Goal: Transaction & Acquisition: Purchase product/service

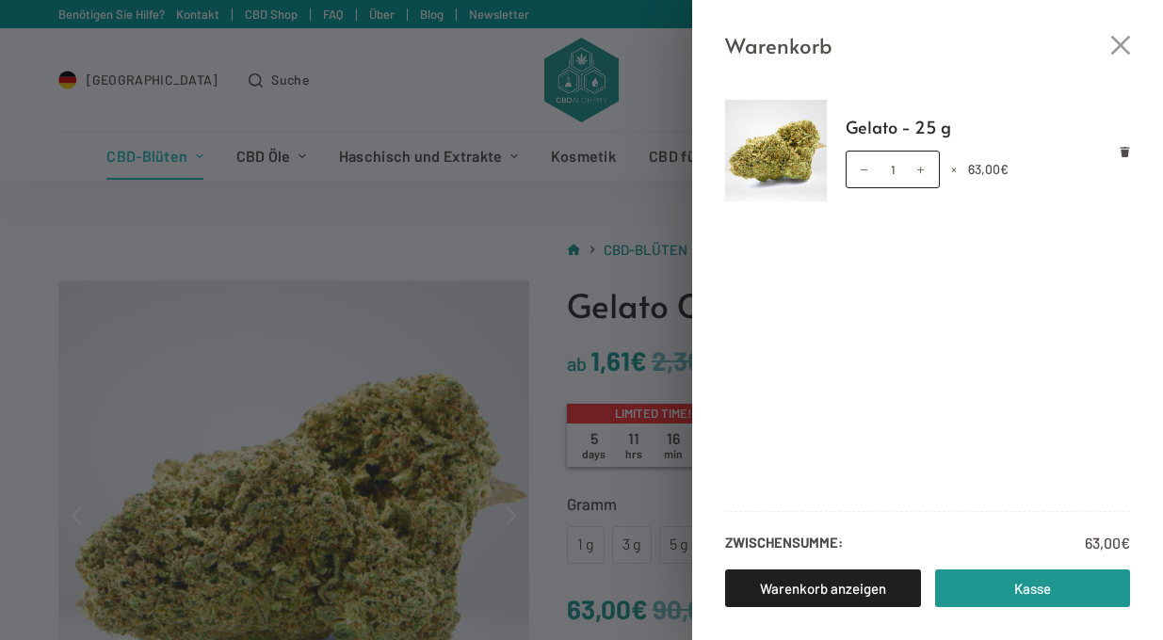
click at [342, 159] on div "Warenkorb Gelato - 25 g Gelato - 25 g Menge 1 × 63,00 € Zwischensumme: 63,00 € …" at bounding box center [581, 320] width 1163 height 640
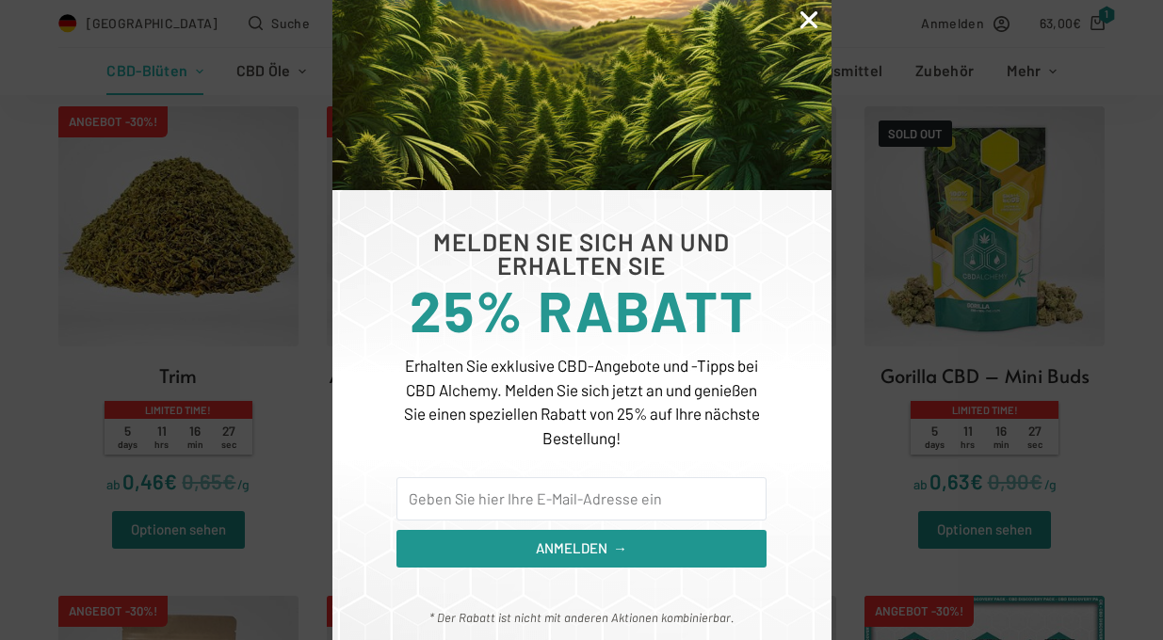
scroll to position [159, 0]
click at [805, 15] on icon "Close" at bounding box center [808, 20] width 24 height 24
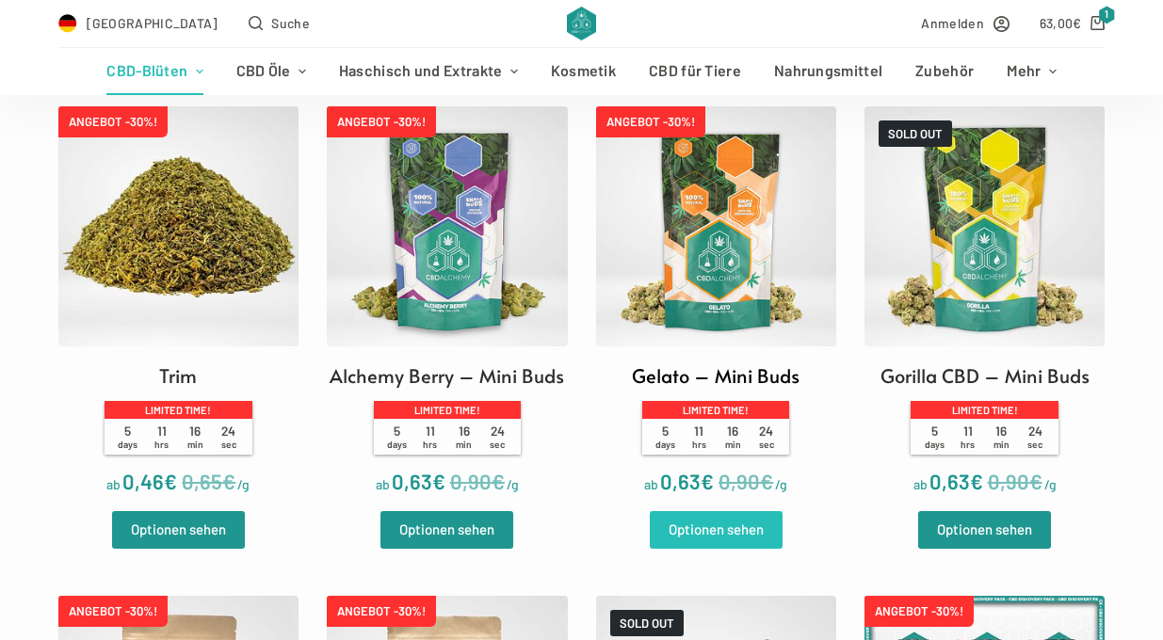
click at [721, 517] on link "Optionen sehen" at bounding box center [716, 530] width 133 height 38
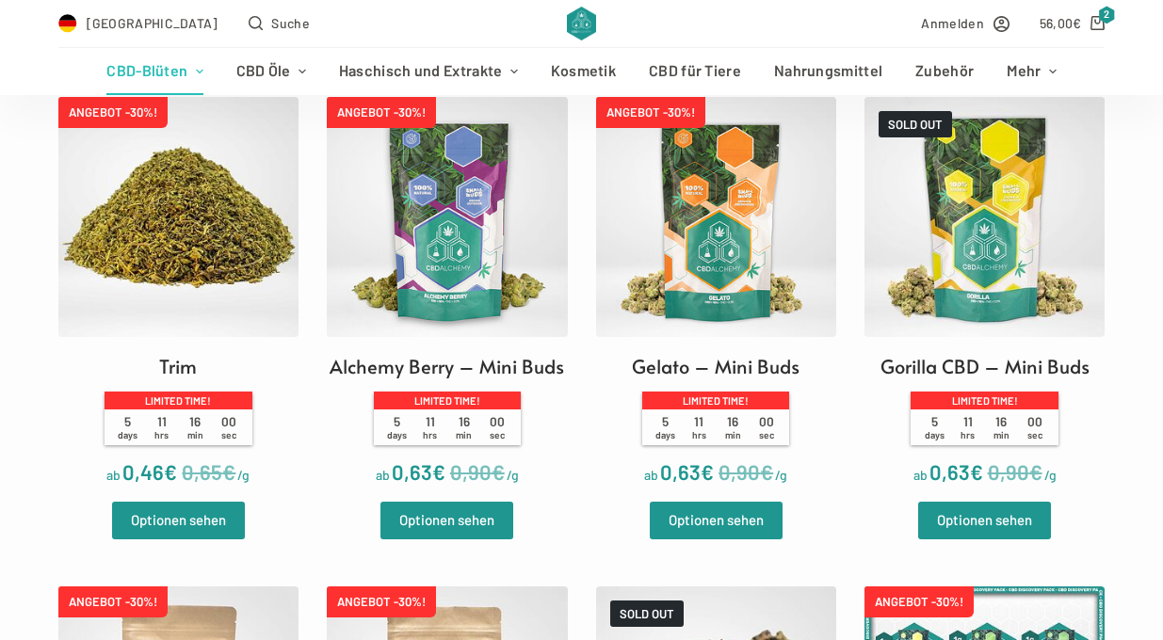
scroll to position [2508, 0]
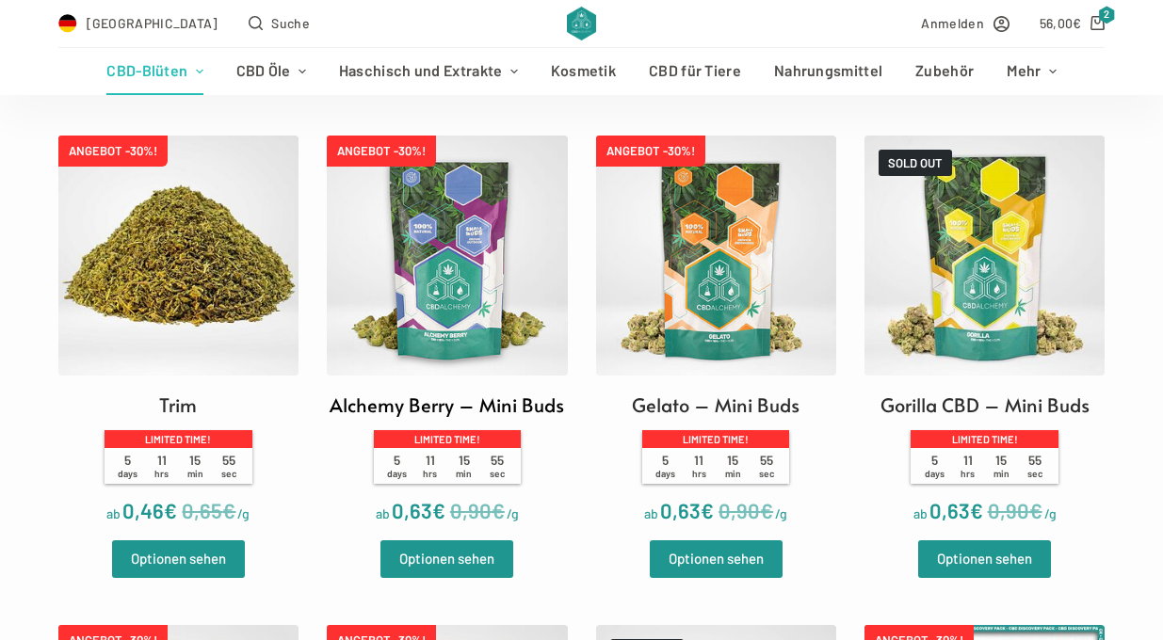
click at [474, 281] on img at bounding box center [447, 256] width 240 height 240
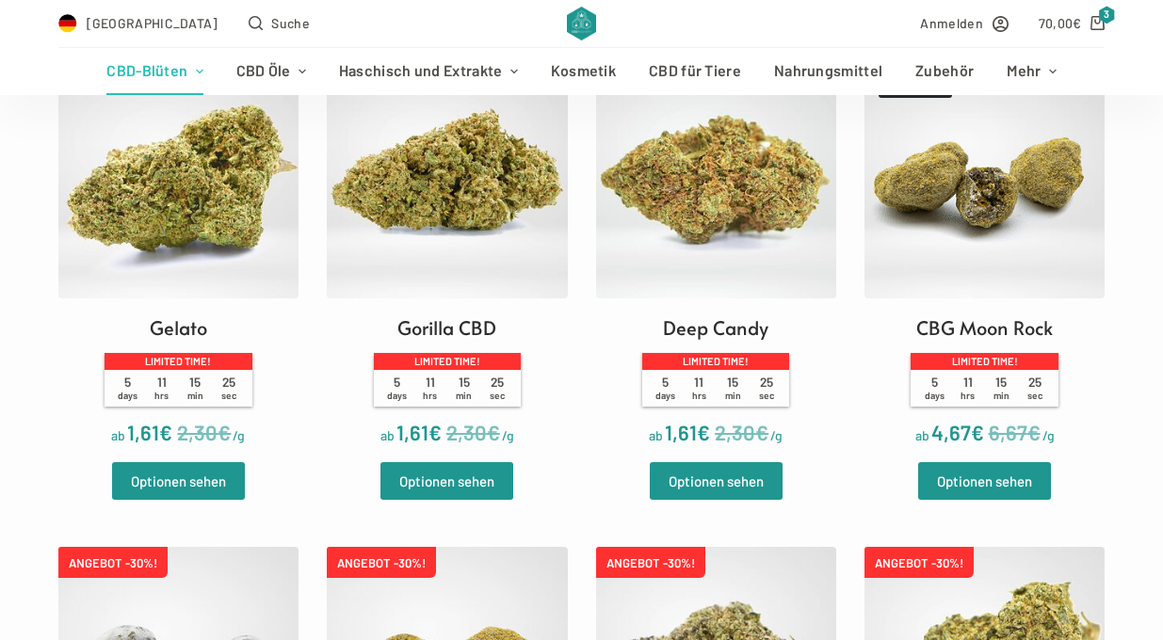
scroll to position [1155, 0]
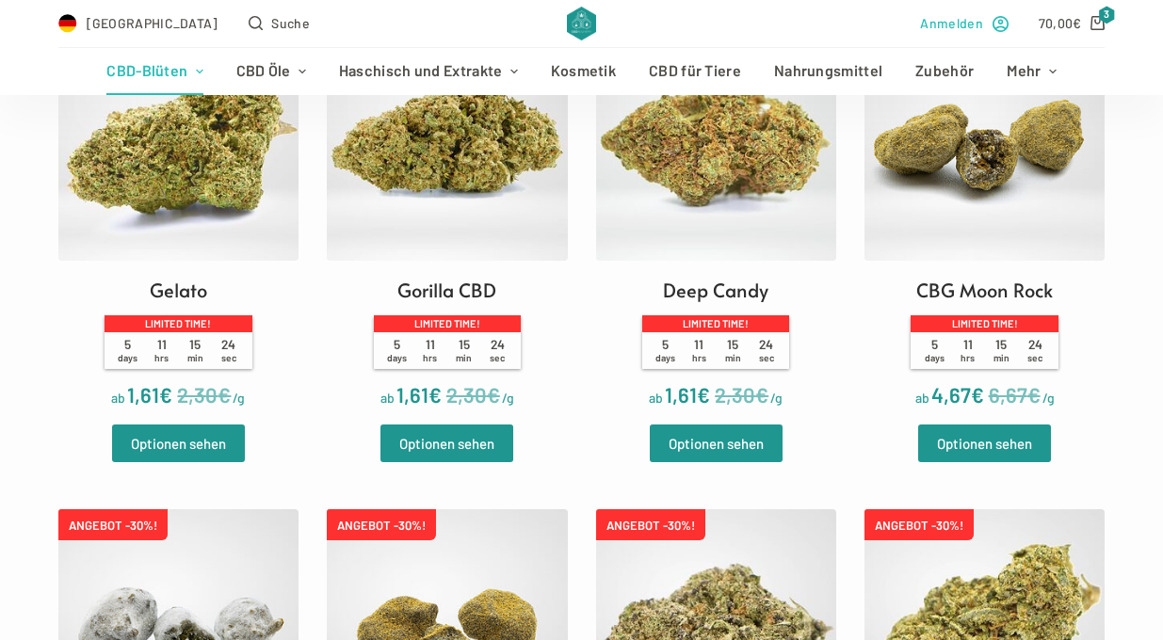
click at [962, 25] on span "Anmelden" at bounding box center [951, 23] width 62 height 22
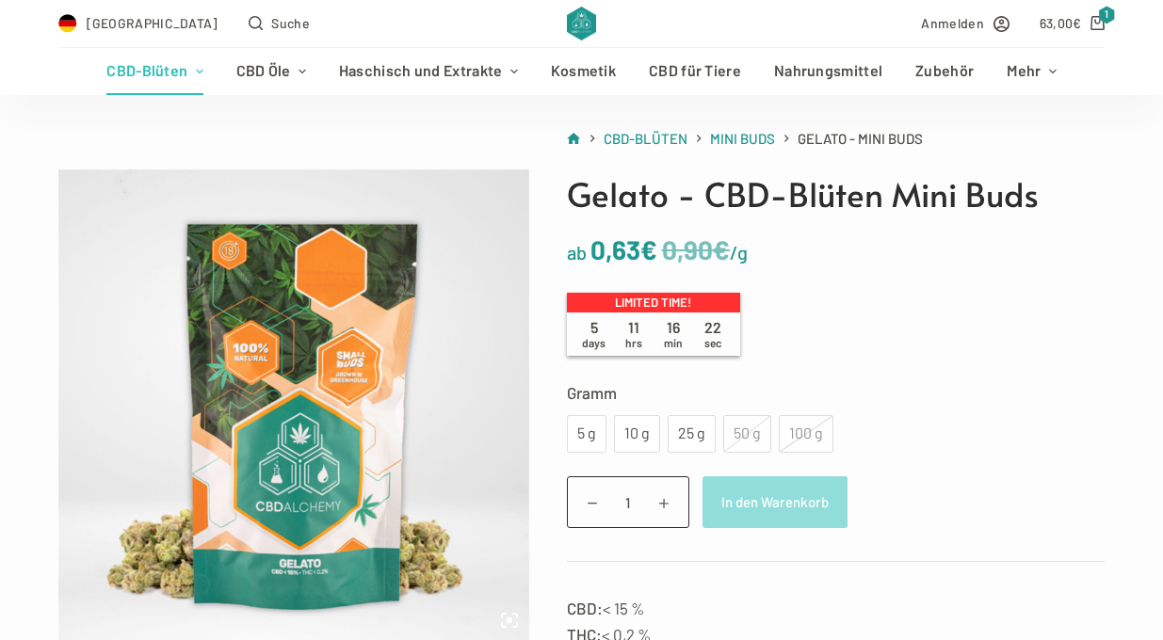
scroll to position [117, 0]
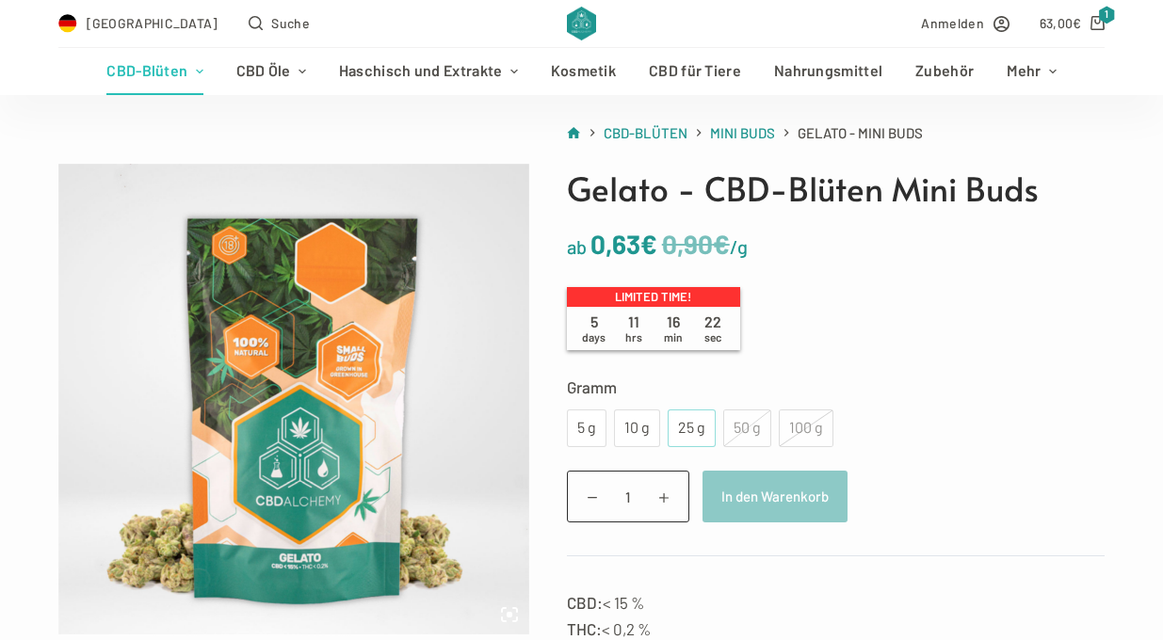
click at [692, 425] on div "25 g" at bounding box center [691, 428] width 25 height 24
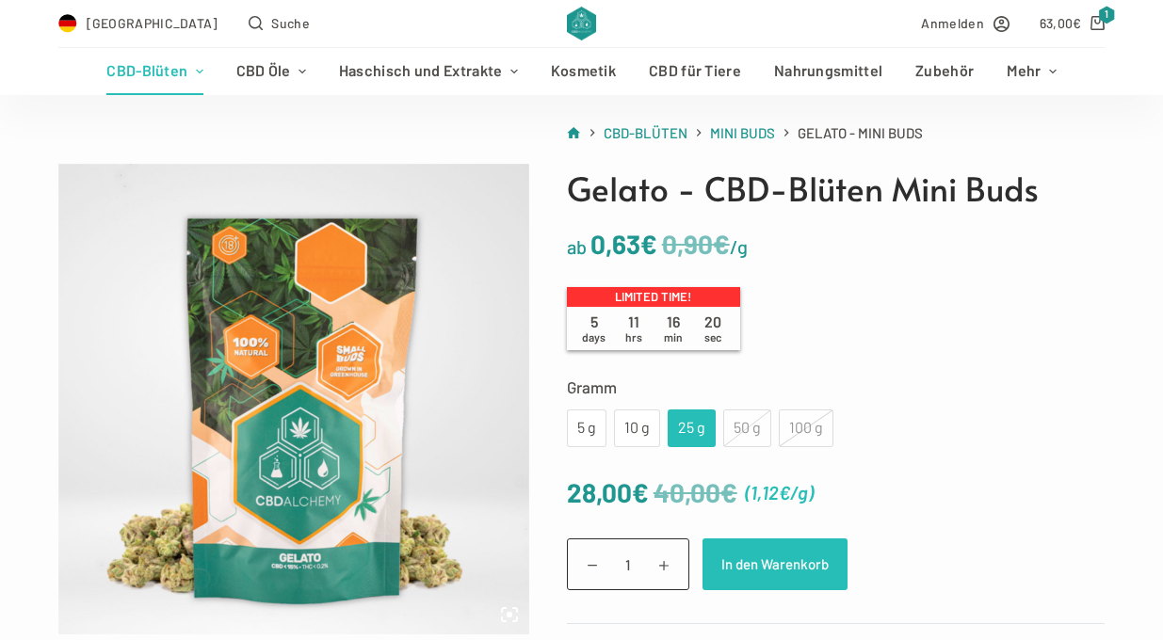
click at [774, 563] on button "In den Warenkorb" at bounding box center [774, 564] width 145 height 52
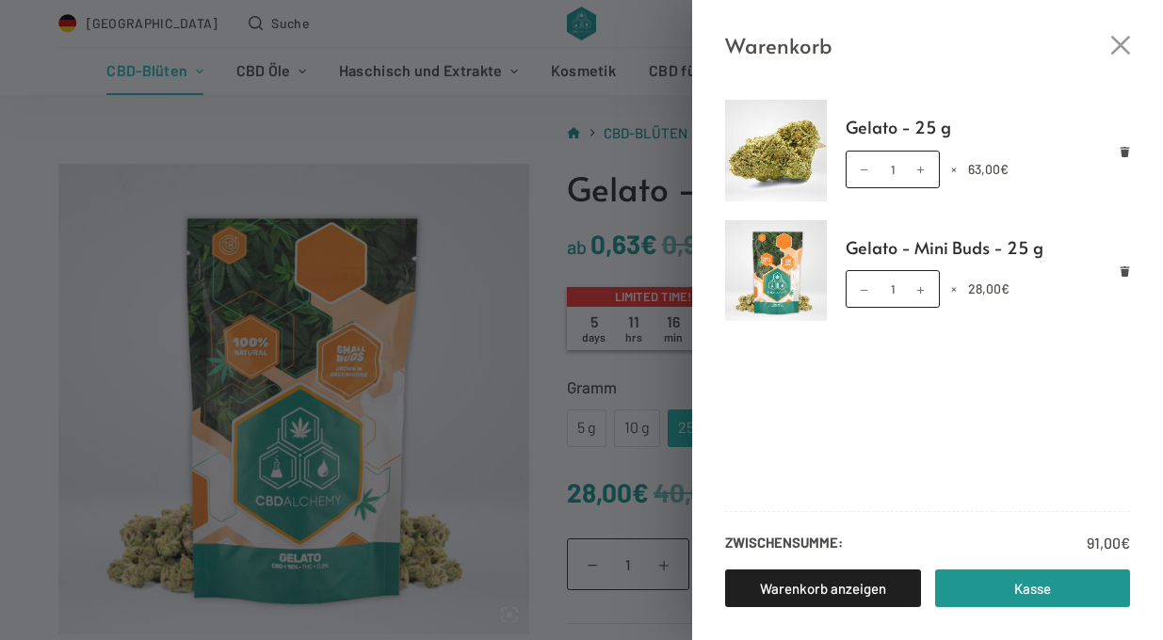
click at [1086, 20] on div "Warenkorb" at bounding box center [927, 31] width 471 height 62
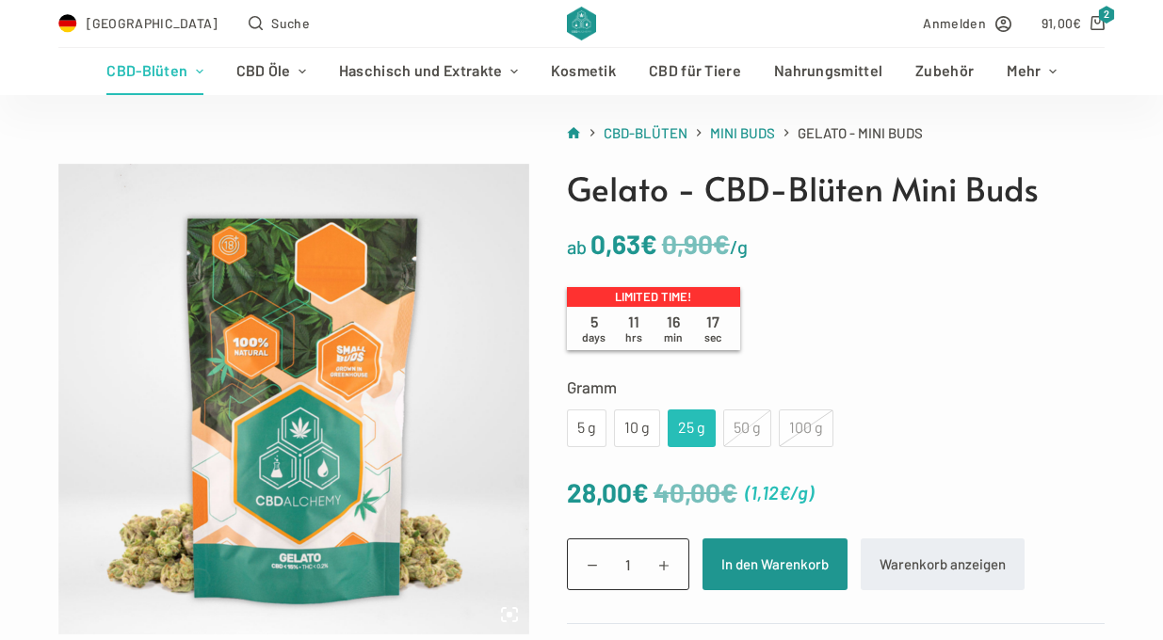
click at [1086, 20] on link "91,00 € 2" at bounding box center [1073, 23] width 64 height 22
click at [1097, 23] on icon "Shopping cart" at bounding box center [1097, 23] width 14 height 14
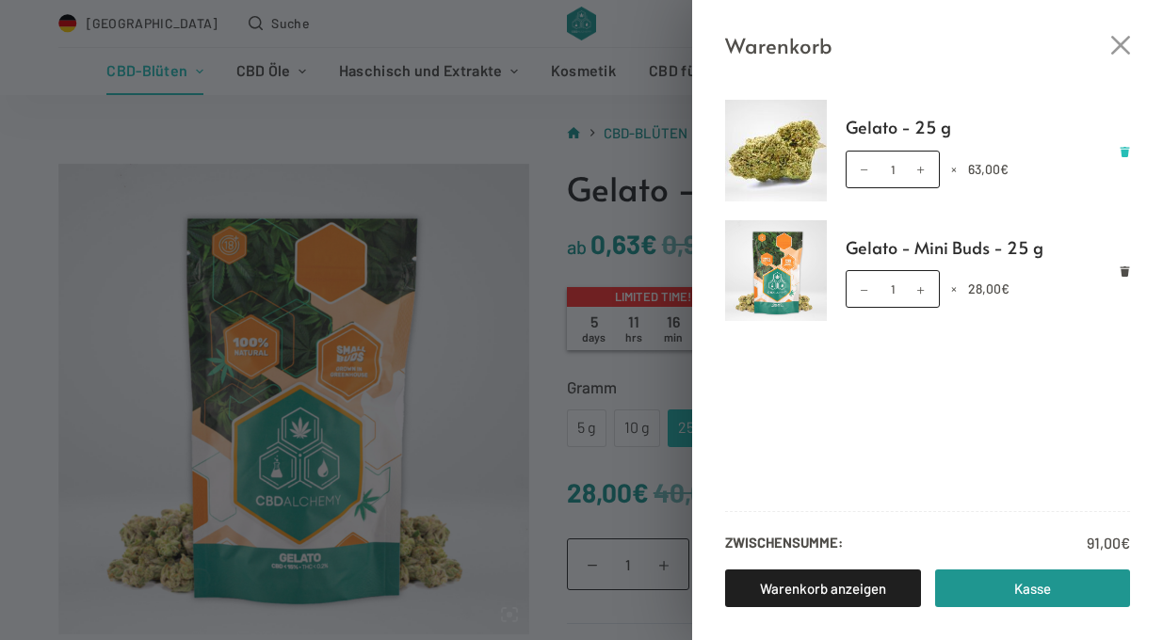
click at [1124, 150] on icon "Remove Gelato - 25 g from cart" at bounding box center [1124, 152] width 9 height 10
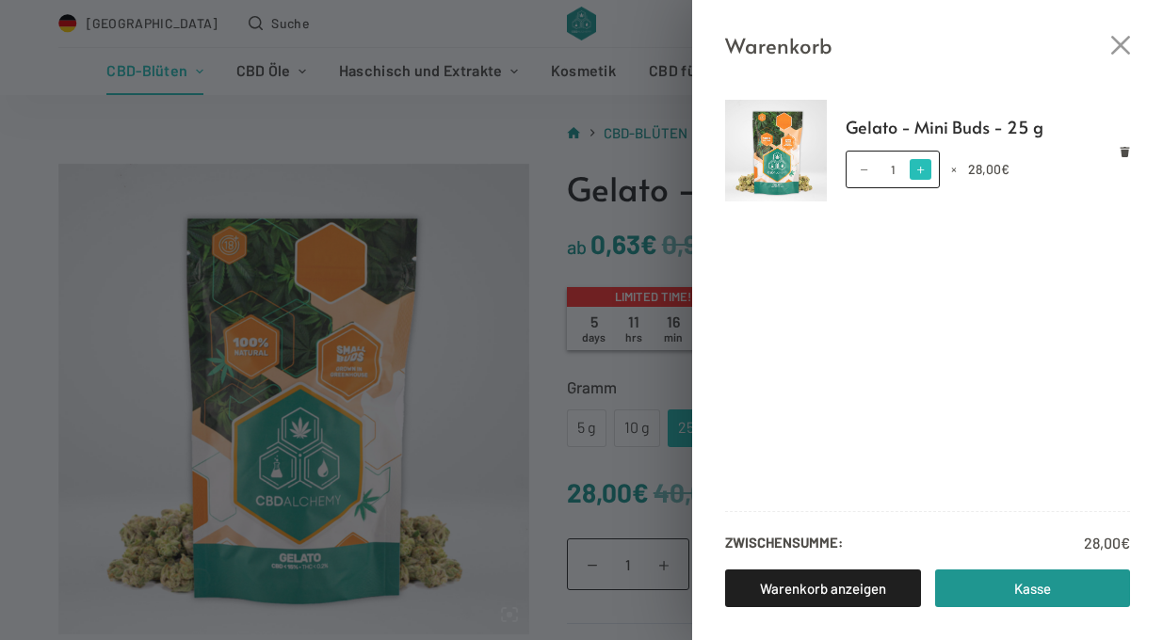
click at [928, 166] on span at bounding box center [919, 169] width 21 height 21
type input "2"
click at [514, 253] on div "Warenkorb Gelato - Mini Buds - 25 g Gelato - Mini Buds - 25 g Menge 2 × 28,00 €…" at bounding box center [581, 320] width 1163 height 640
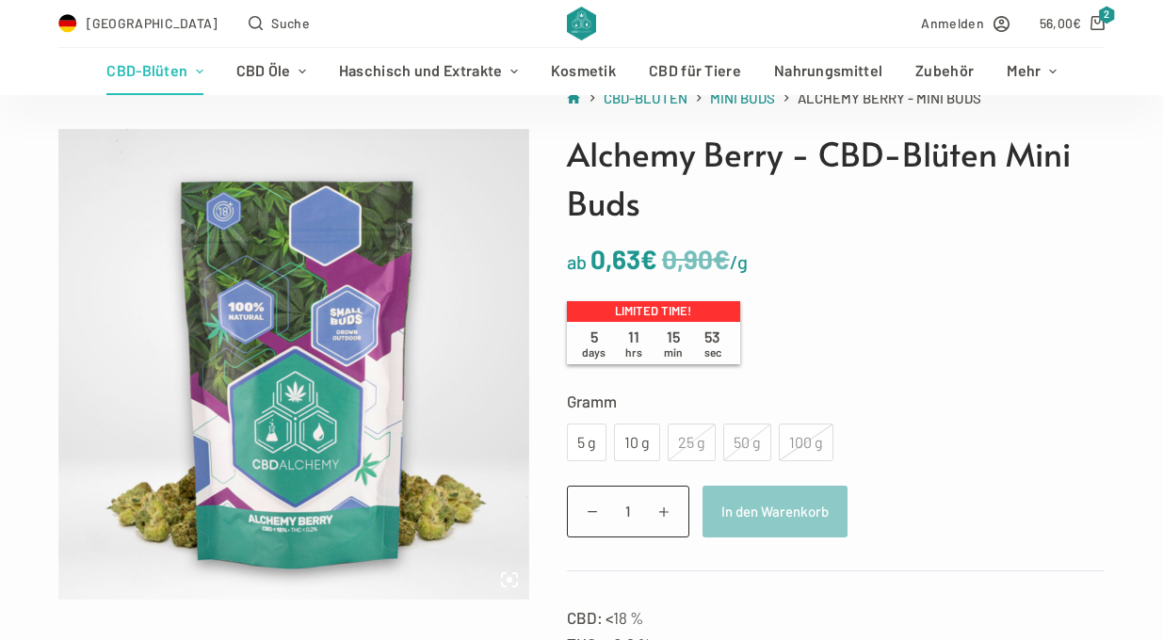
scroll to position [249, 0]
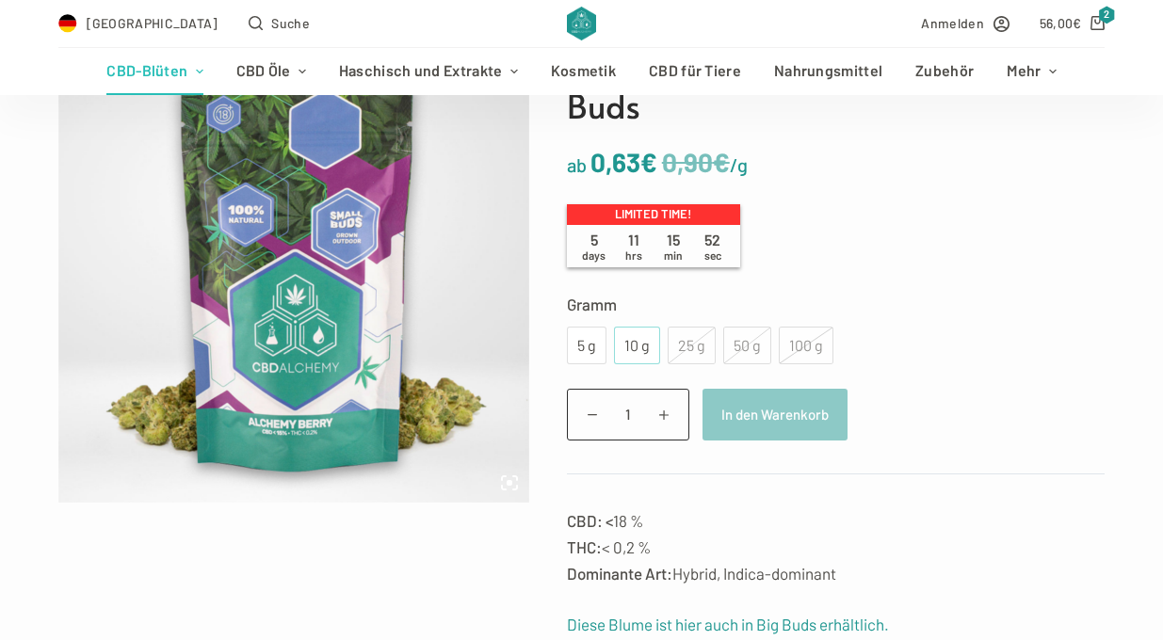
click at [630, 333] on div "10 g" at bounding box center [637, 345] width 24 height 24
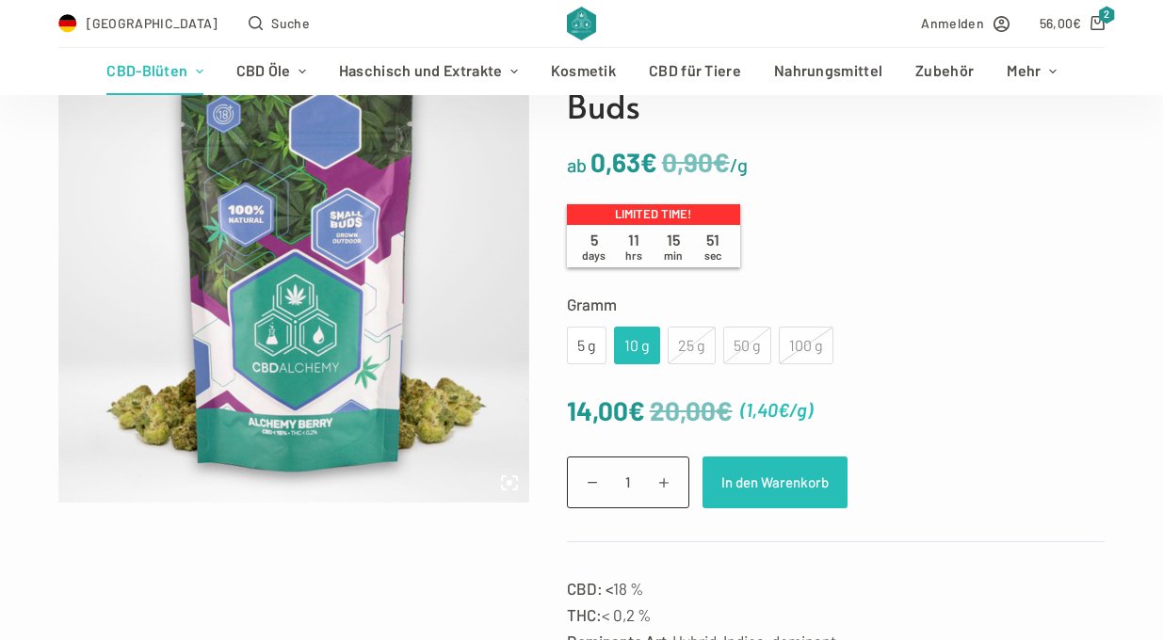
click at [788, 481] on button "In den Warenkorb" at bounding box center [774, 483] width 145 height 52
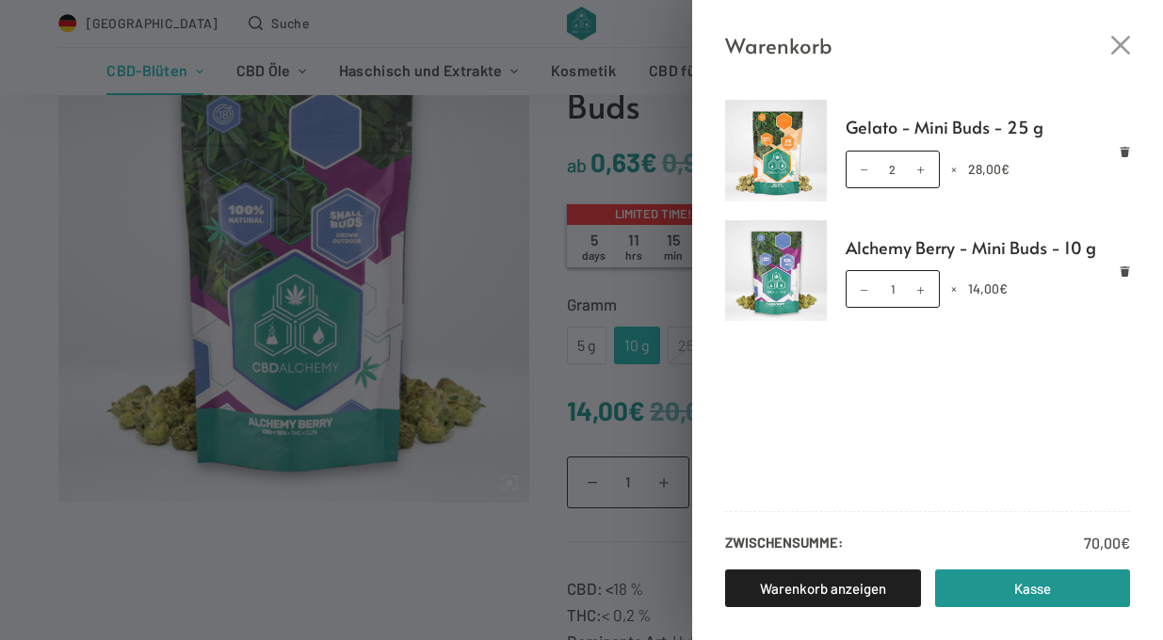
click at [596, 168] on div "Warenkorb Gelato - Mini Buds - 25 g Gelato - Mini Buds - 25 g Menge 2 × 28,00 €…" at bounding box center [581, 320] width 1163 height 640
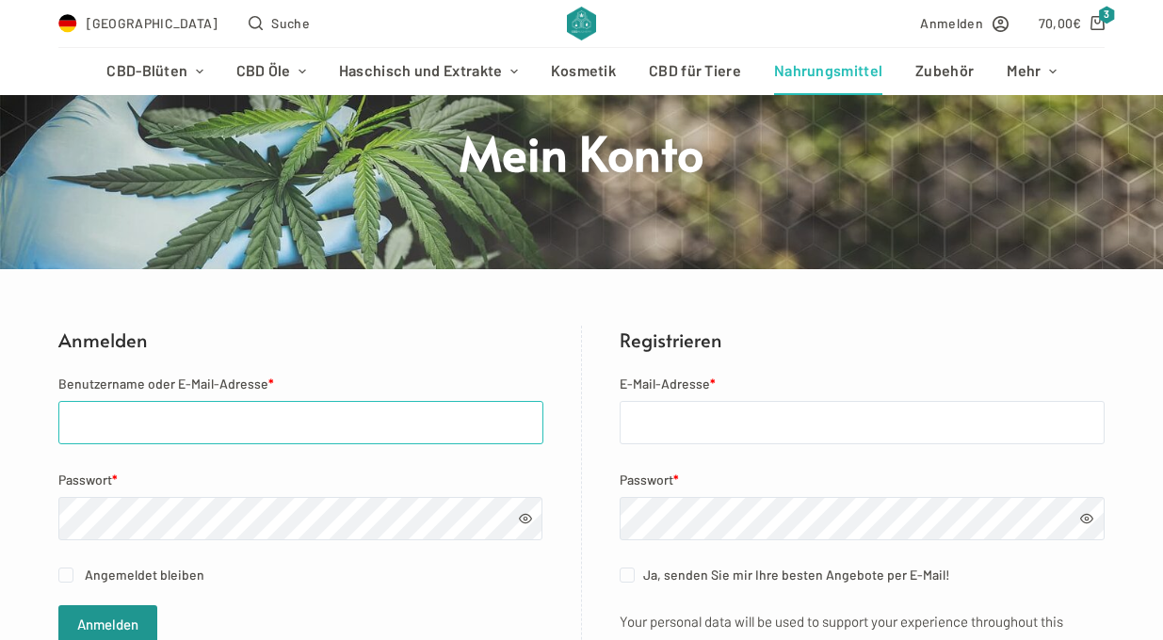
scroll to position [203, 0]
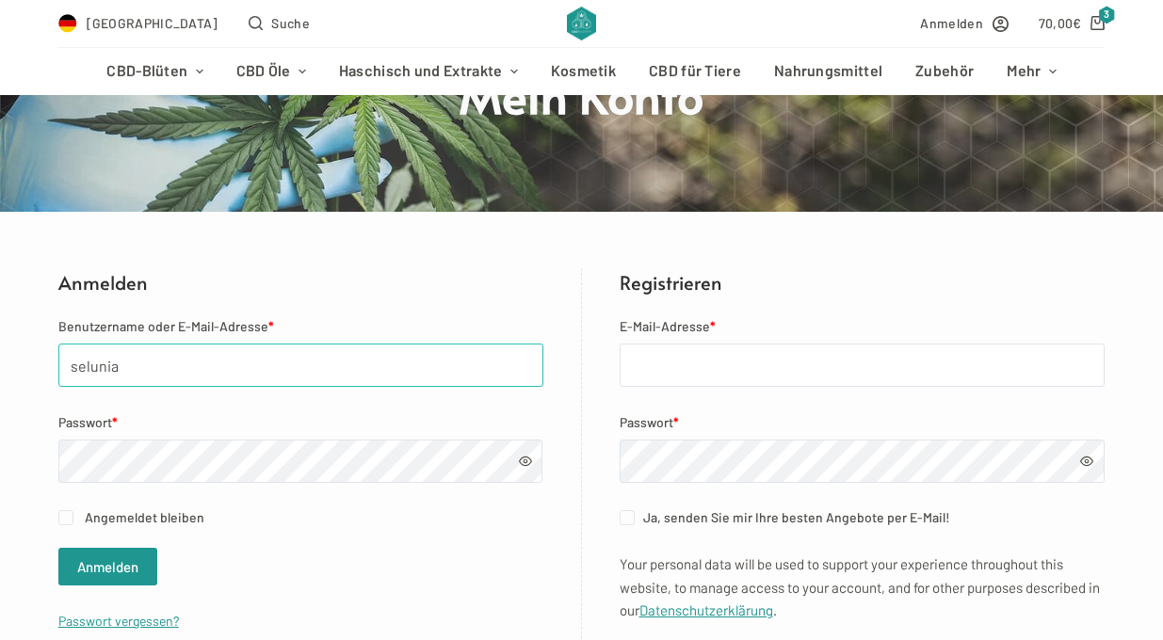
type input "[EMAIL_ADDRESS][DOMAIN_NAME]"
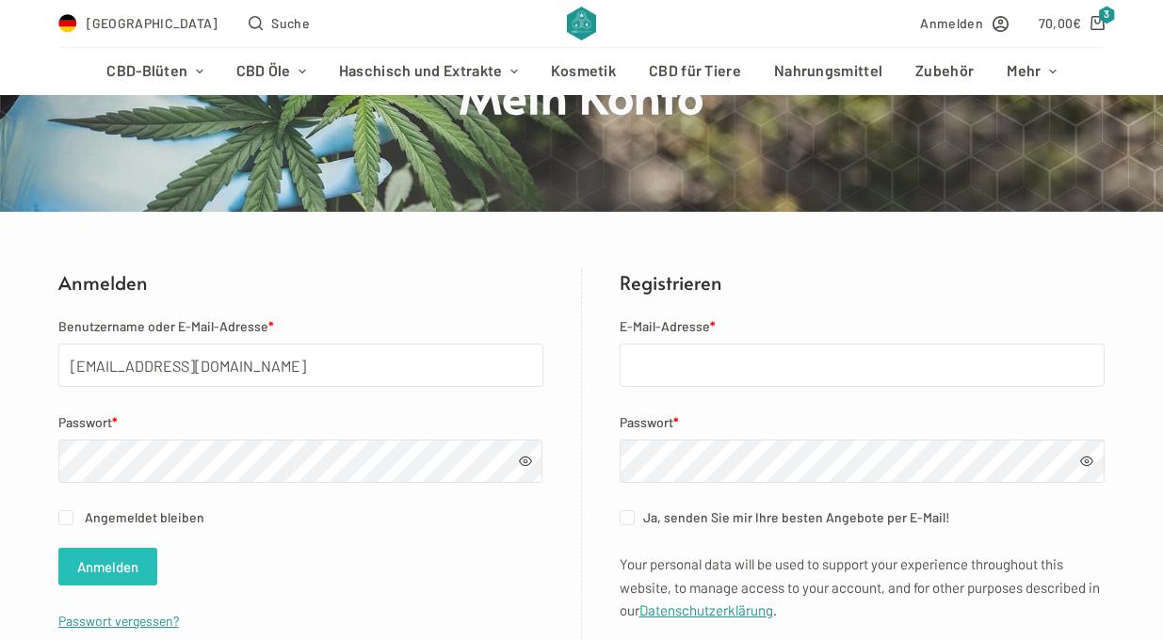
click at [112, 560] on button "Anmelden" at bounding box center [107, 567] width 99 height 38
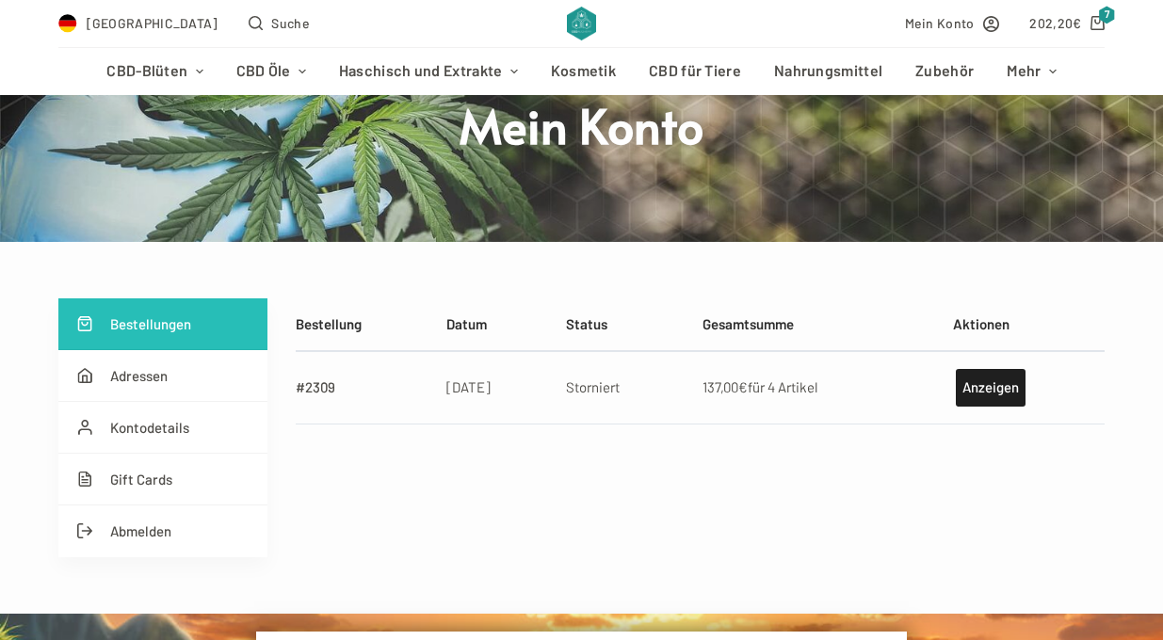
scroll to position [249, 0]
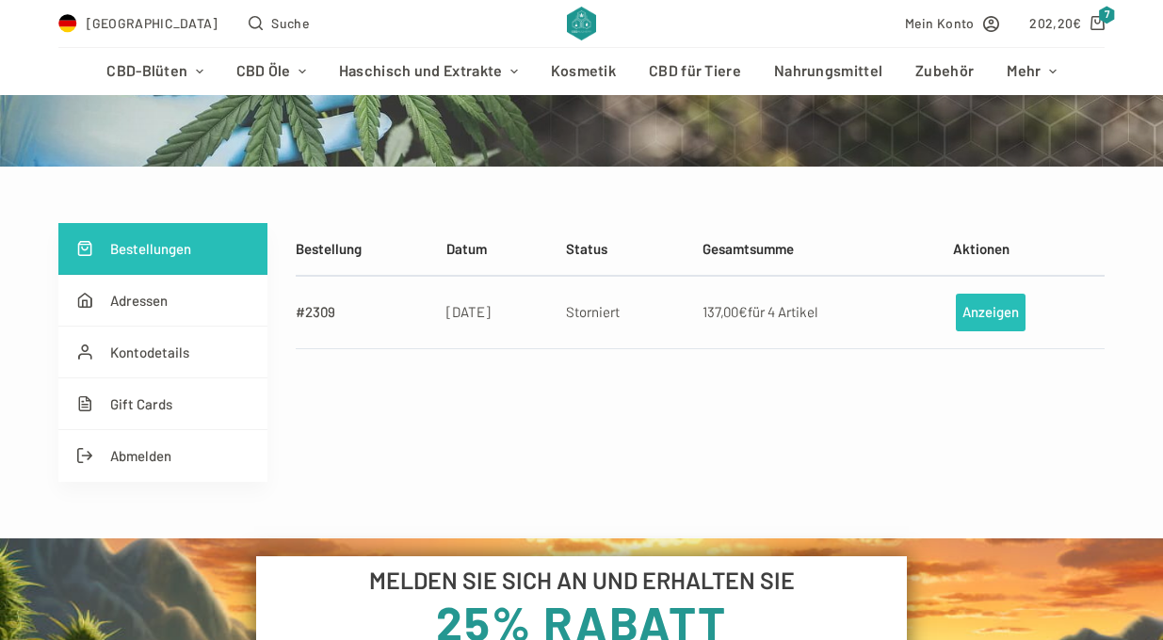
click at [994, 316] on link "Anzeigen" at bounding box center [990, 313] width 70 height 38
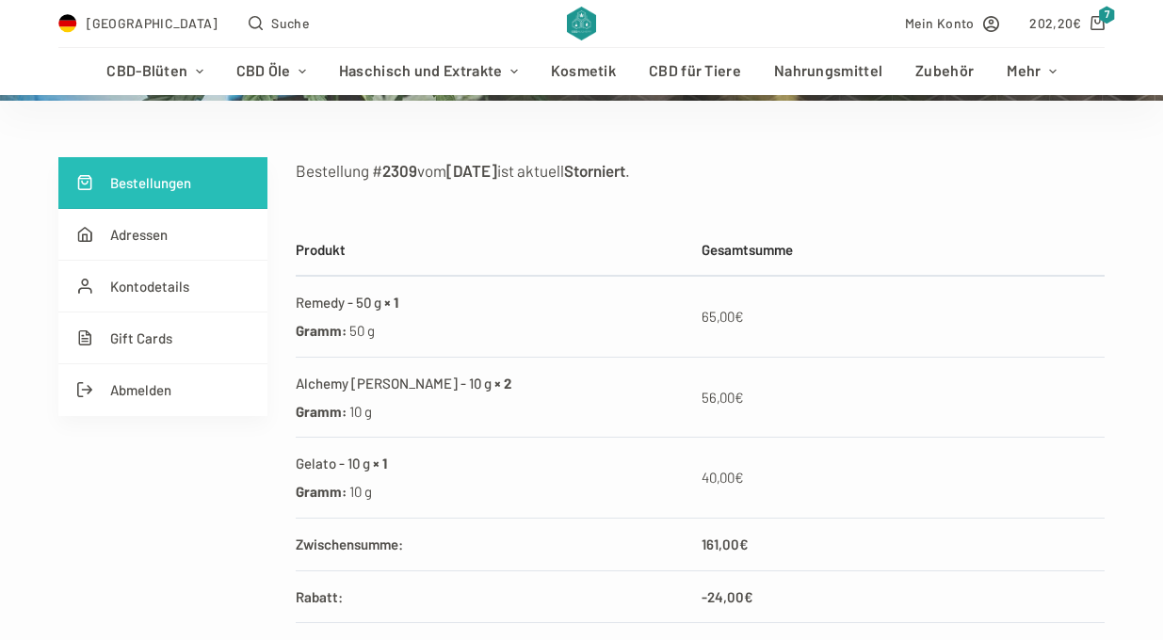
scroll to position [313, 0]
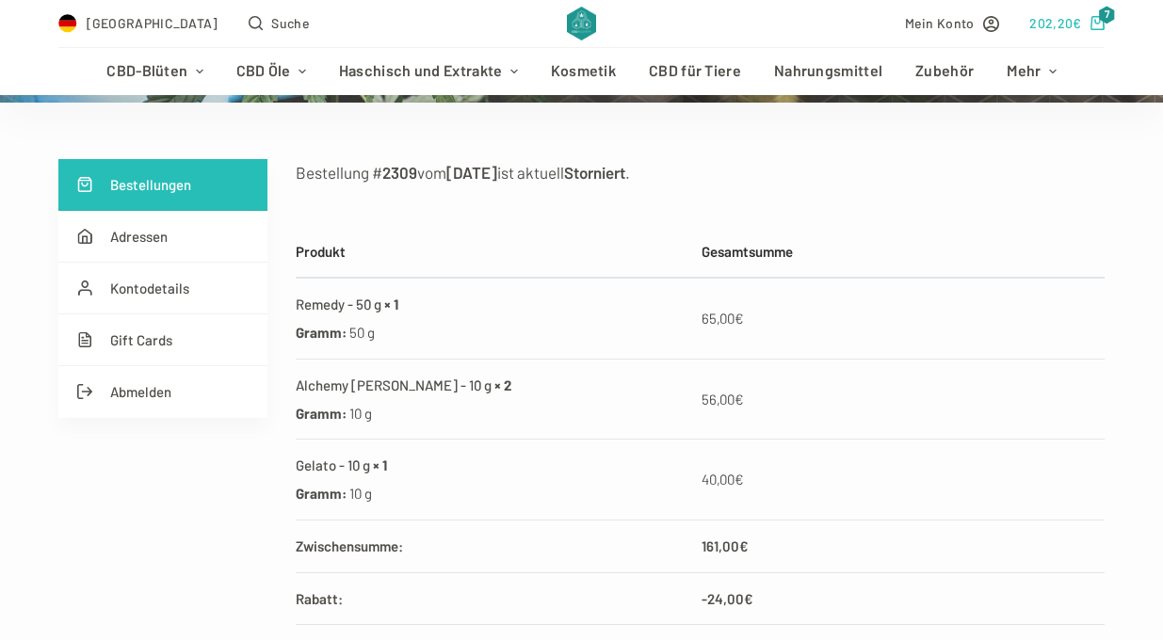
click at [1085, 24] on link "202,20 € 7" at bounding box center [1066, 23] width 75 height 22
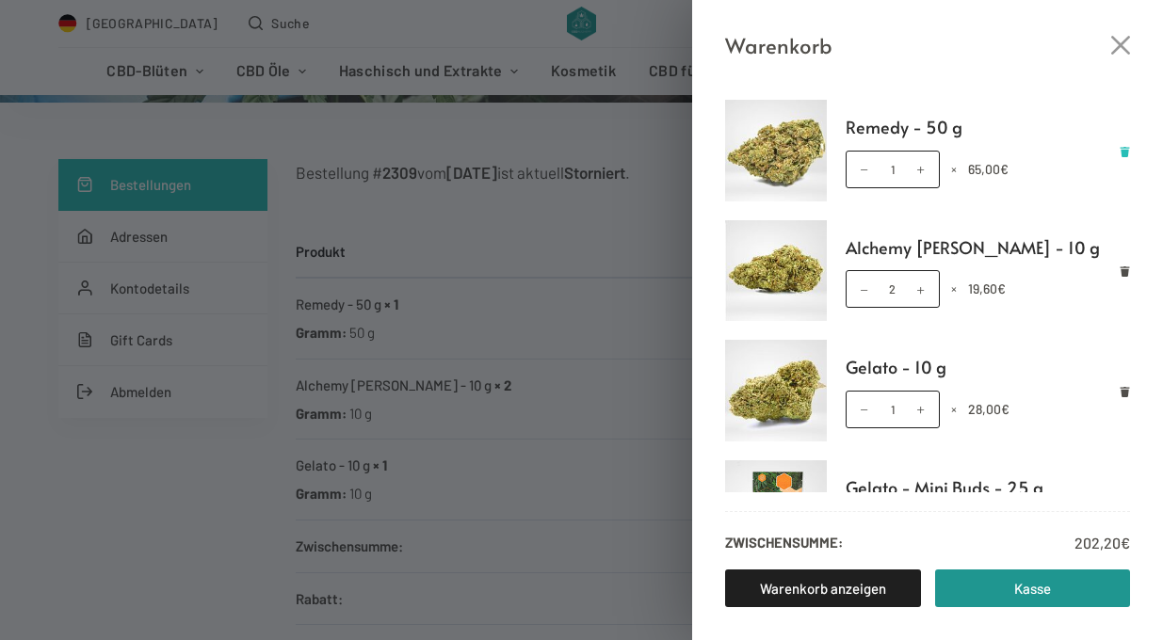
click at [1123, 150] on icon "Remove Remedy - 50 g from cart" at bounding box center [1124, 152] width 9 height 10
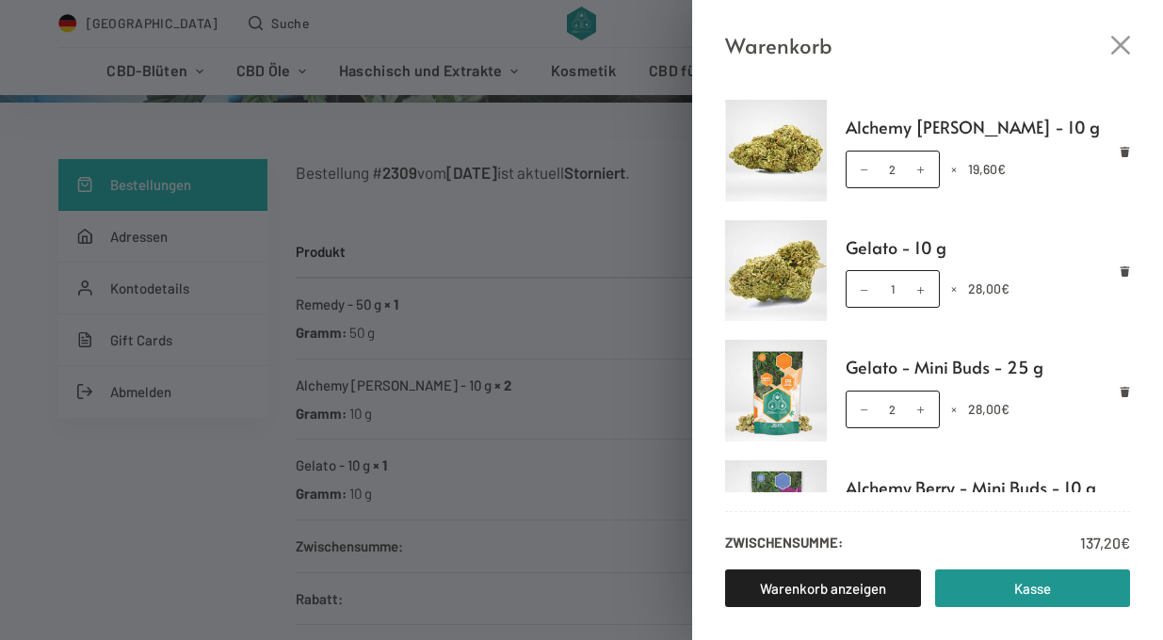
click at [1123, 150] on icon "Remove Alchemy Berry - 10 g from cart" at bounding box center [1124, 152] width 9 height 10
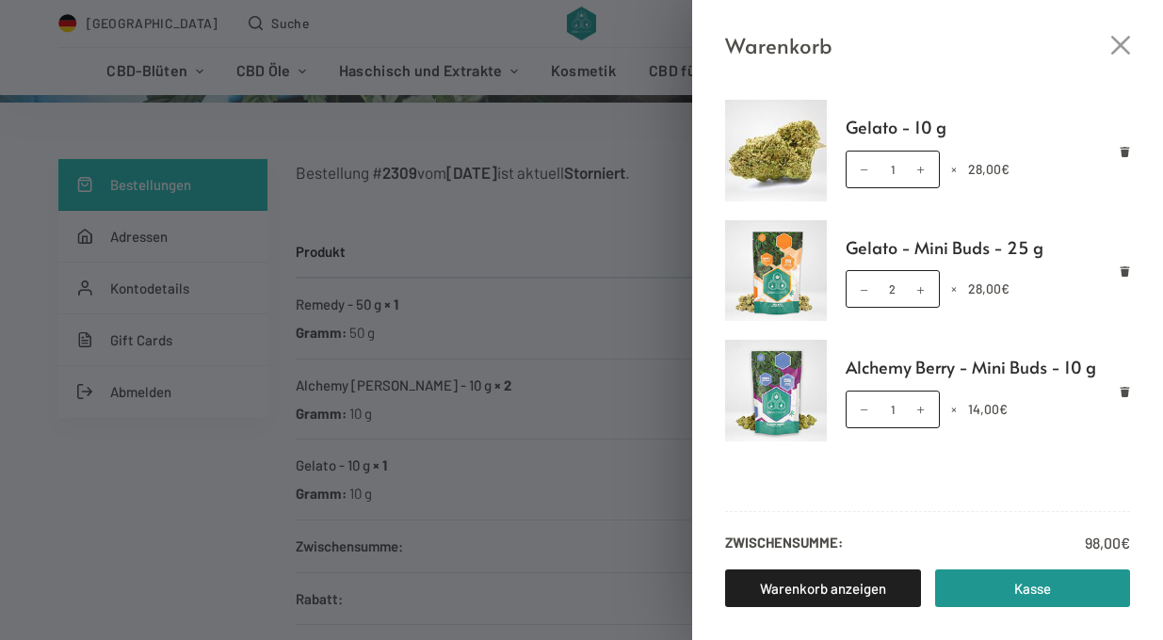
click at [1123, 150] on icon "Remove Gelato - 10 g from cart" at bounding box center [1124, 152] width 9 height 10
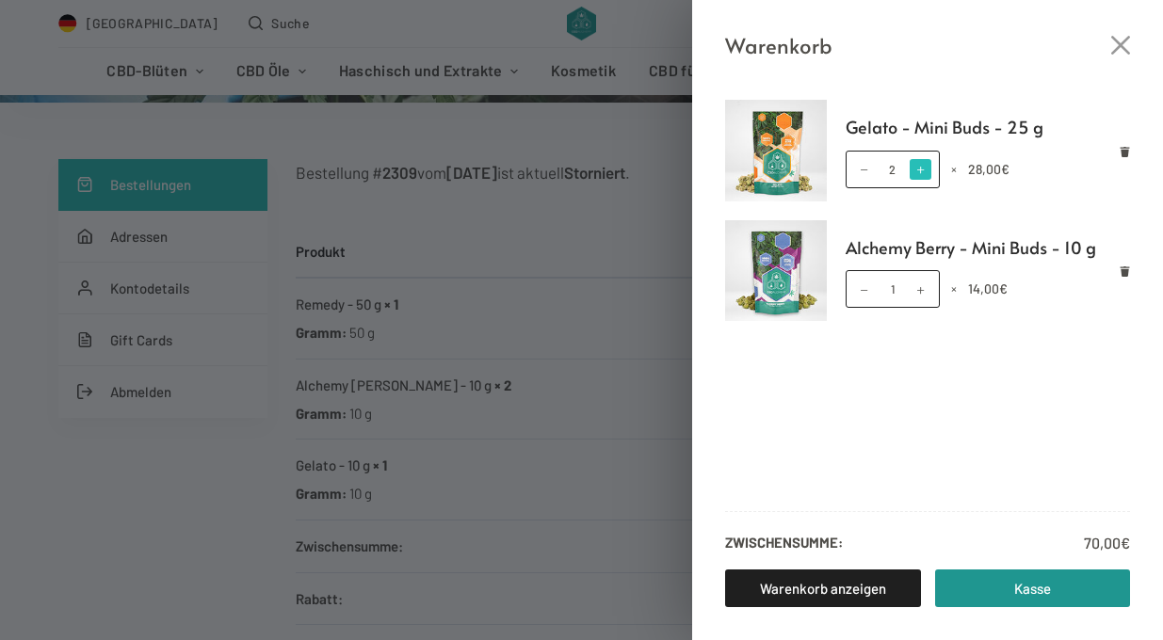
click at [922, 164] on span at bounding box center [919, 169] width 21 height 21
type input "3"
click at [919, 290] on span at bounding box center [919, 289] width 21 height 21
type input "2"
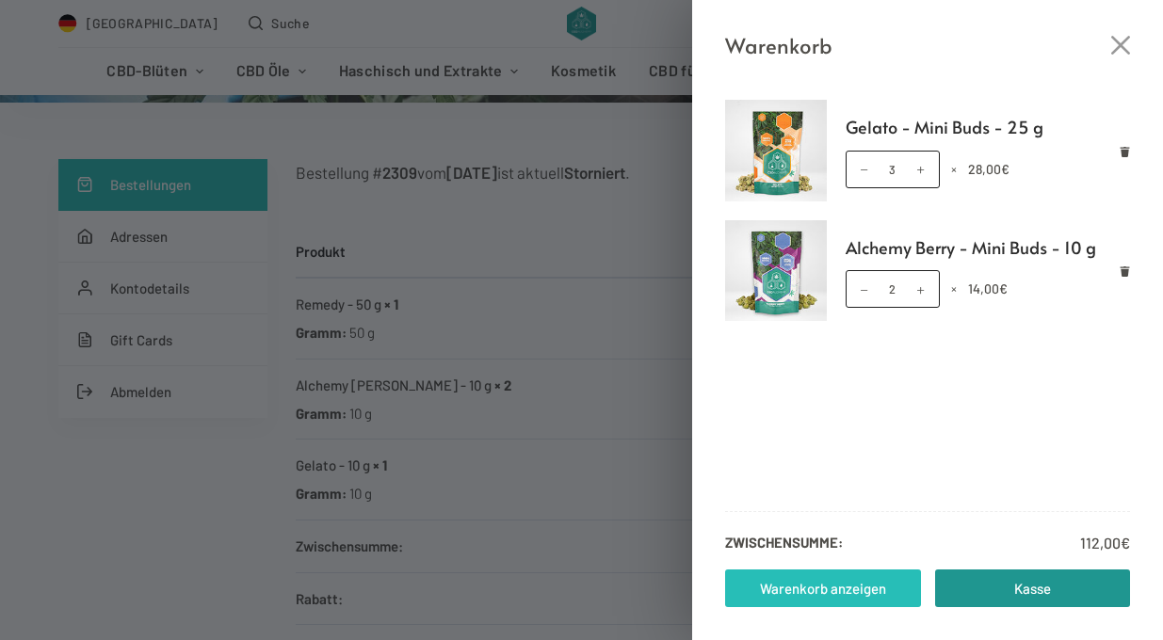
click at [864, 588] on link "Warenkorb anzeigen" at bounding box center [823, 588] width 196 height 38
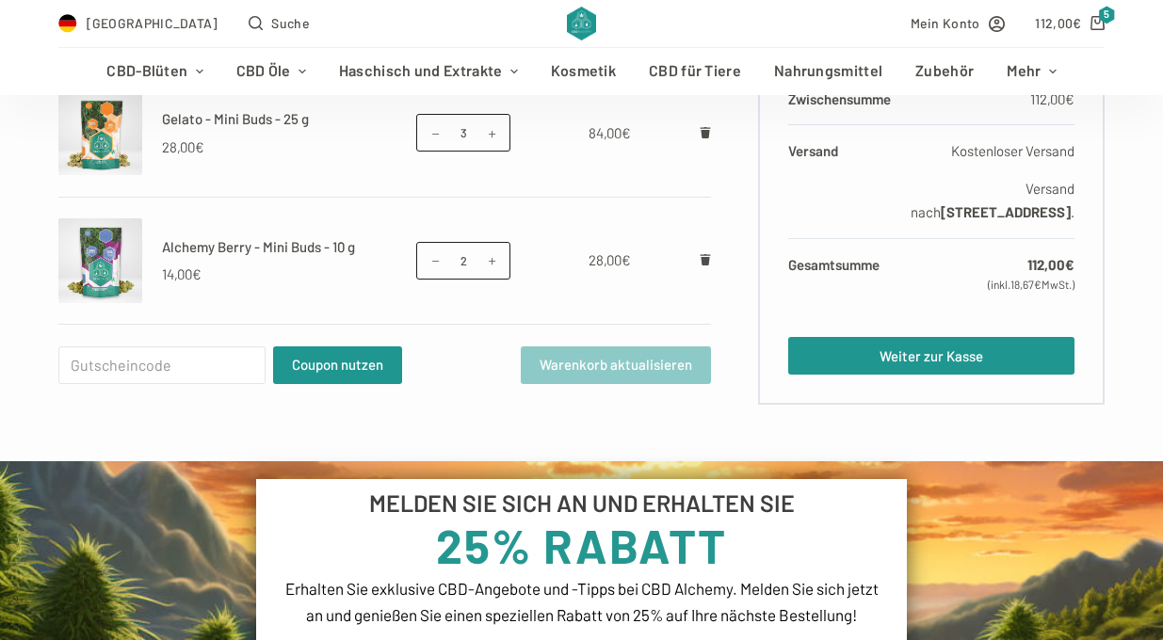
scroll to position [451, 0]
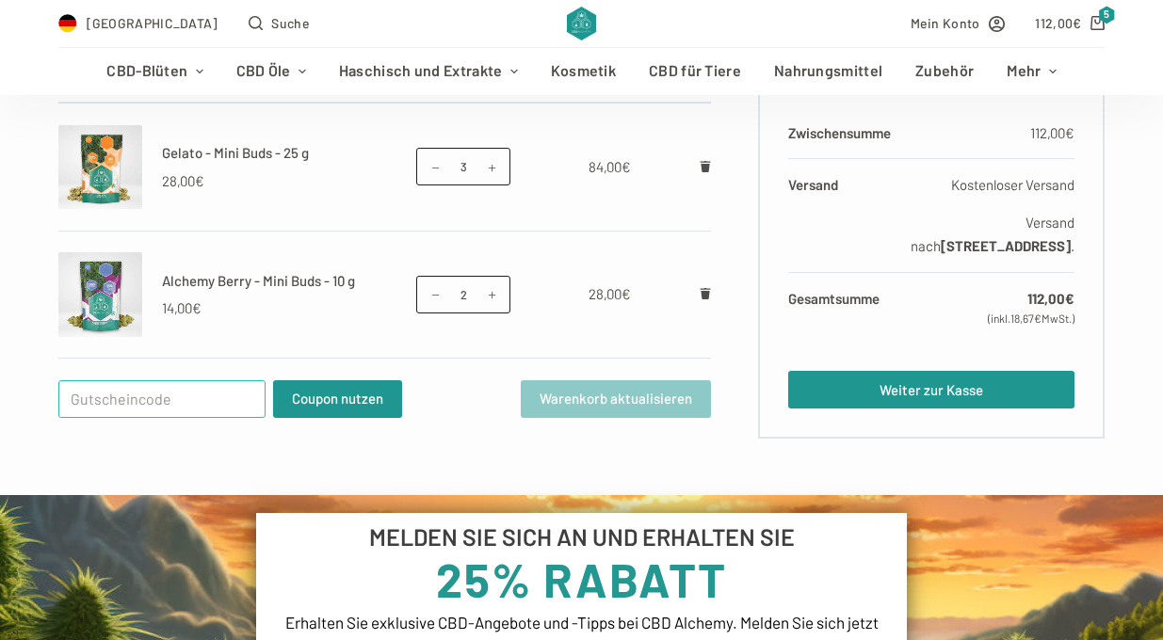
click at [81, 400] on input "Gutschein:" at bounding box center [161, 399] width 207 height 38
paste input "WELCOME25"
type input "WELCOME25"
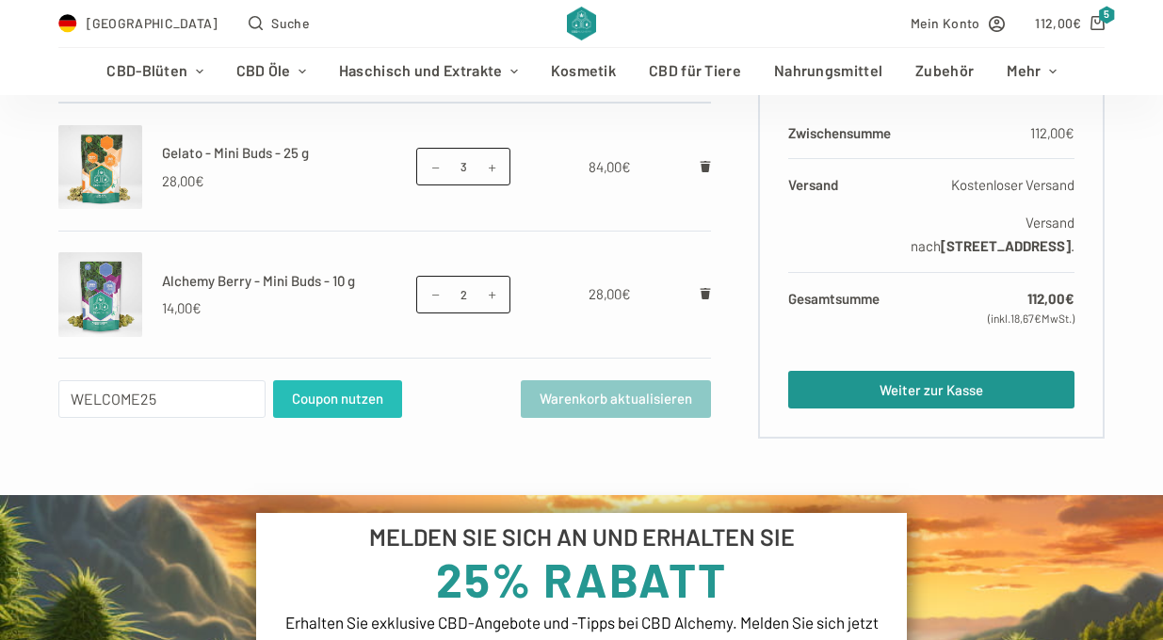
click at [332, 414] on button "Coupon nutzen" at bounding box center [337, 399] width 129 height 38
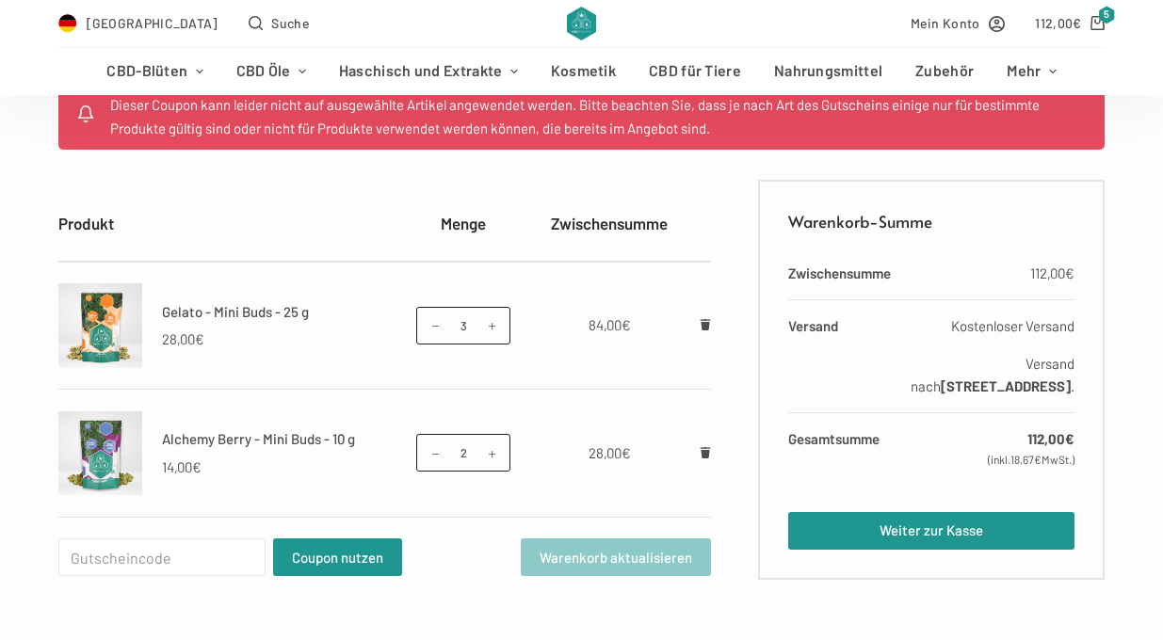
scroll to position [377, 0]
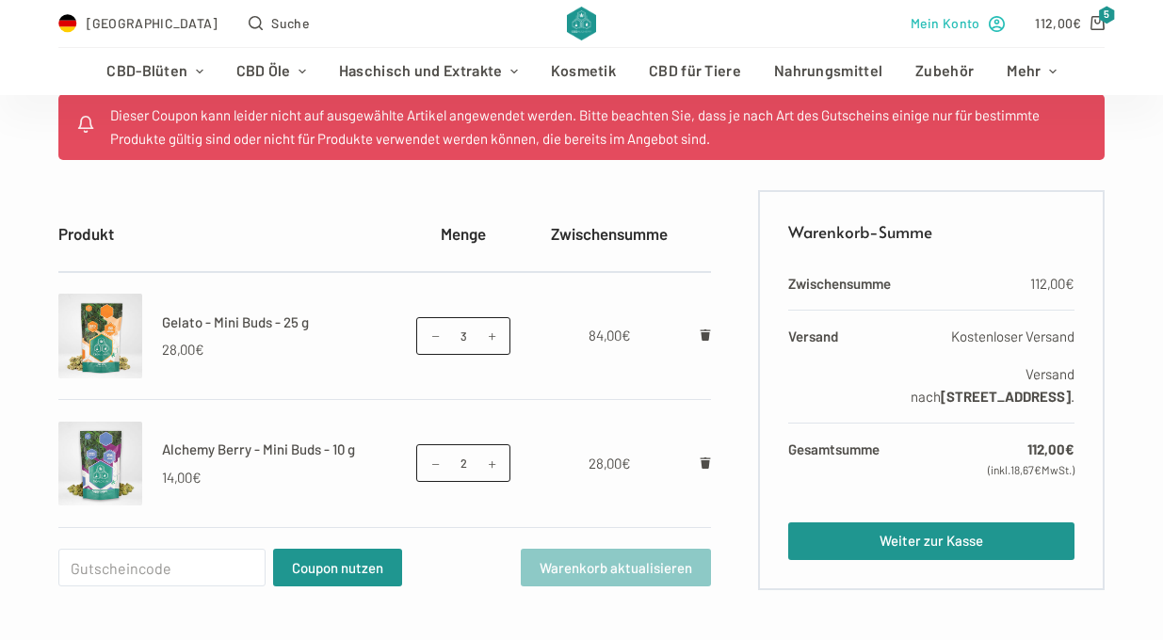
click at [970, 24] on span "Mein Konto" at bounding box center [945, 23] width 70 height 22
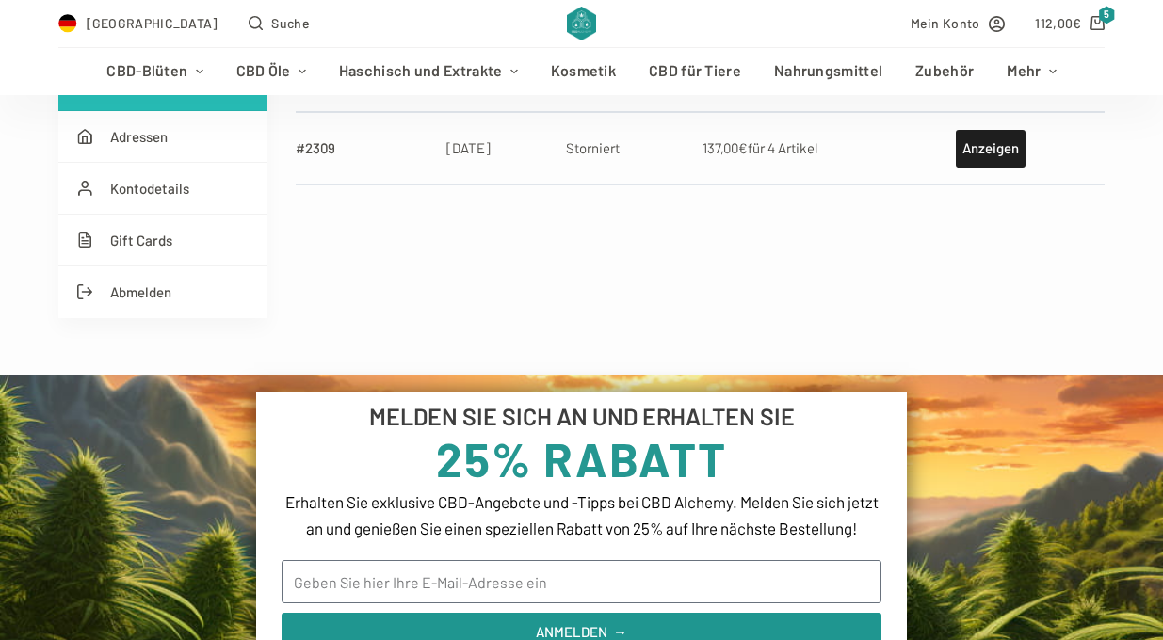
scroll to position [432, 0]
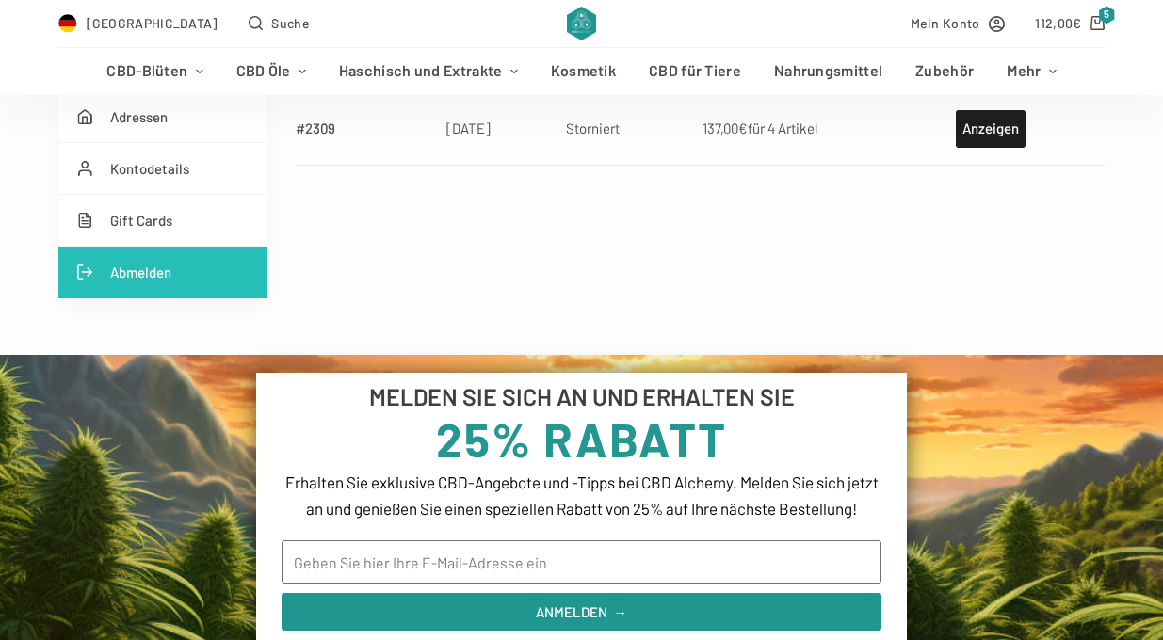
click at [145, 278] on link "Abmelden" at bounding box center [162, 273] width 209 height 52
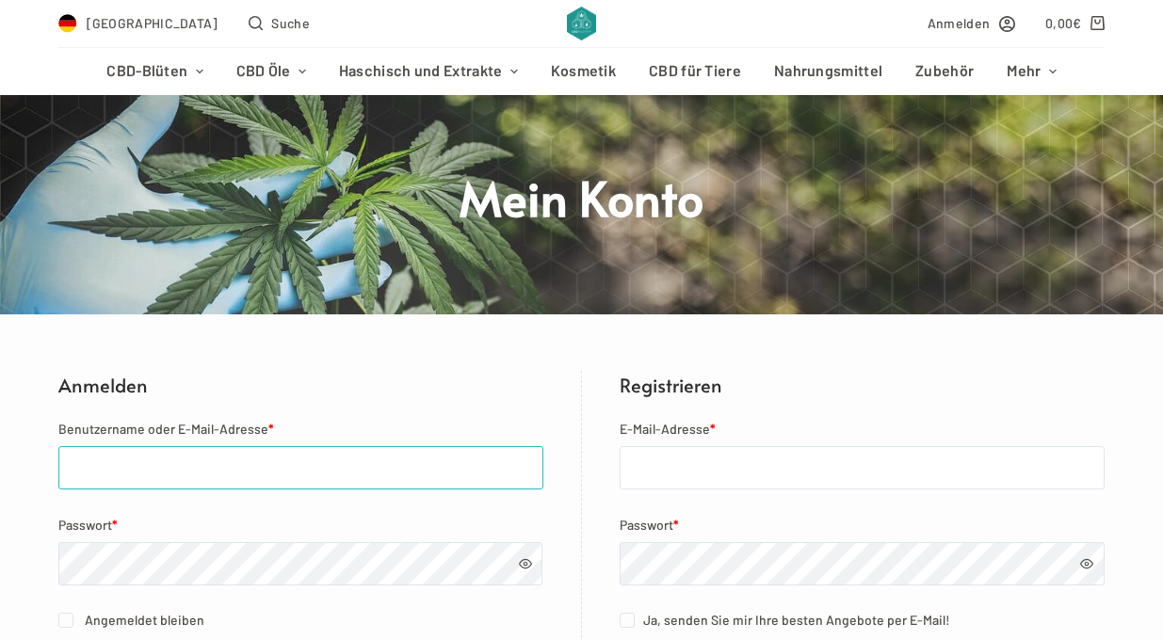
scroll to position [110, 0]
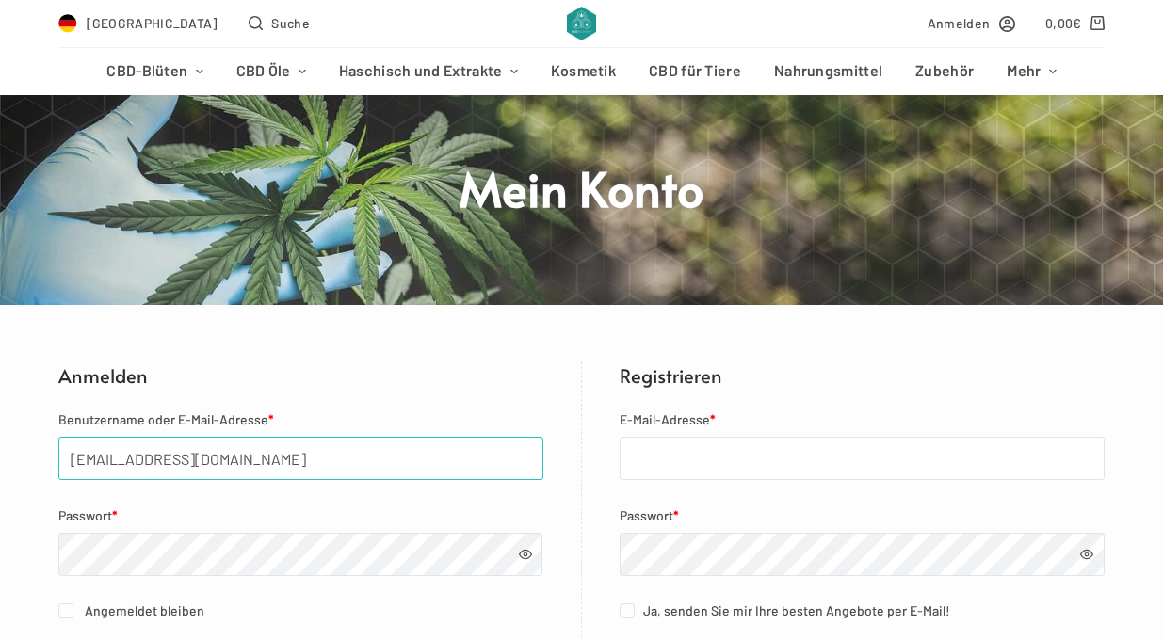
type input "Selin.kocausta@hotmail.de"
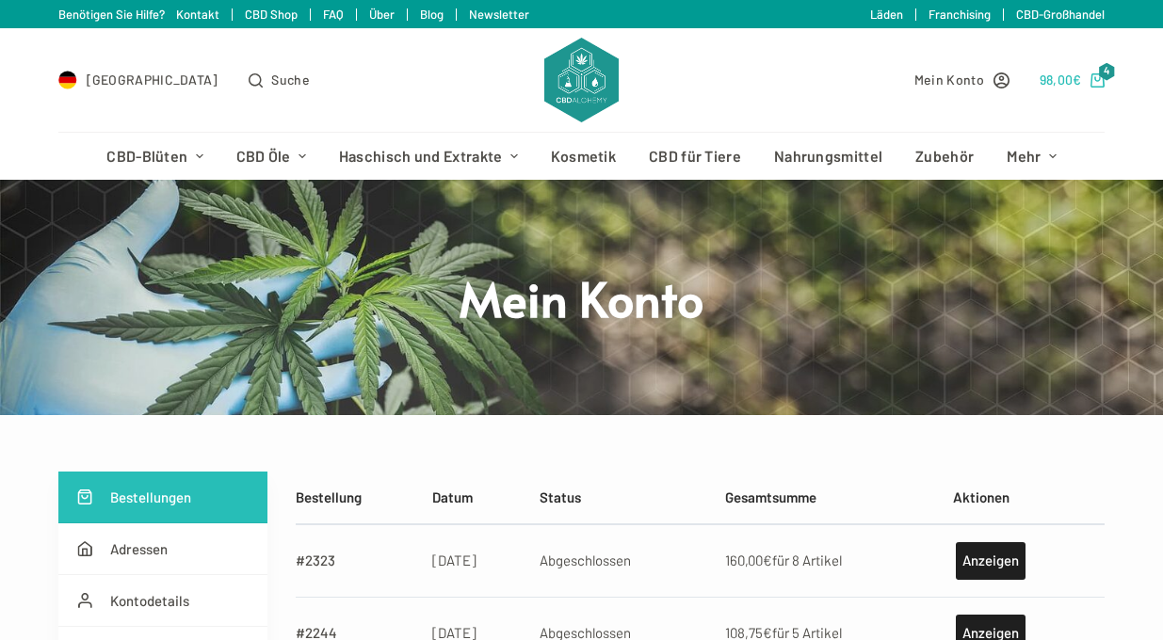
click at [1096, 72] on link "98,00 € 4" at bounding box center [1072, 80] width 66 height 22
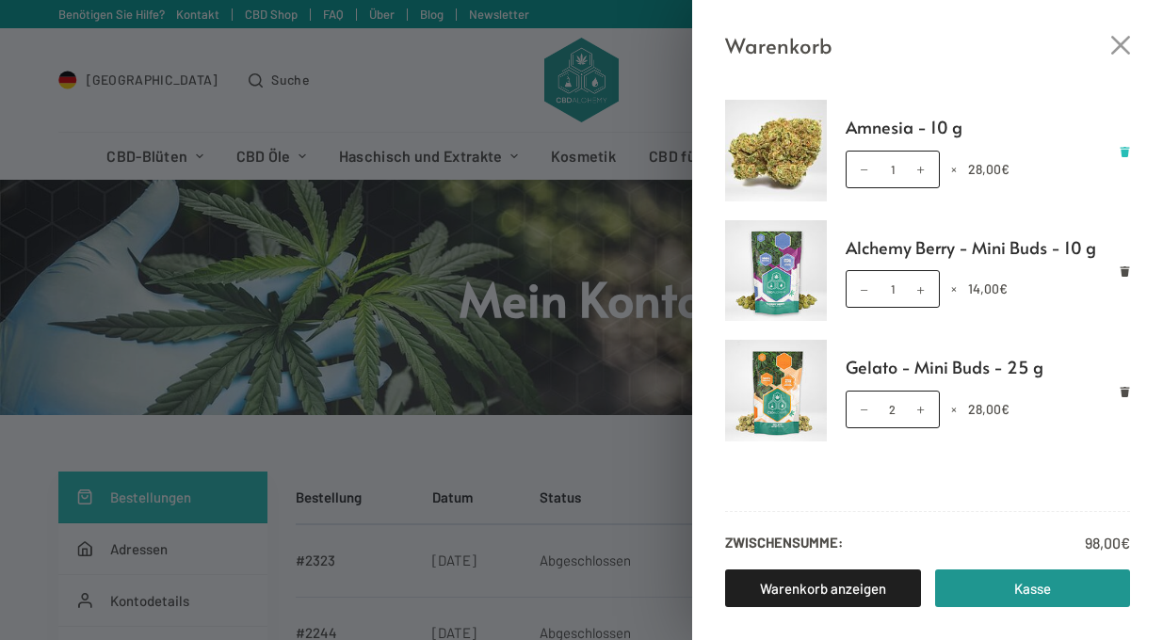
click at [1124, 151] on icon "Remove Amnesia - 10 g from cart" at bounding box center [1124, 152] width 9 height 10
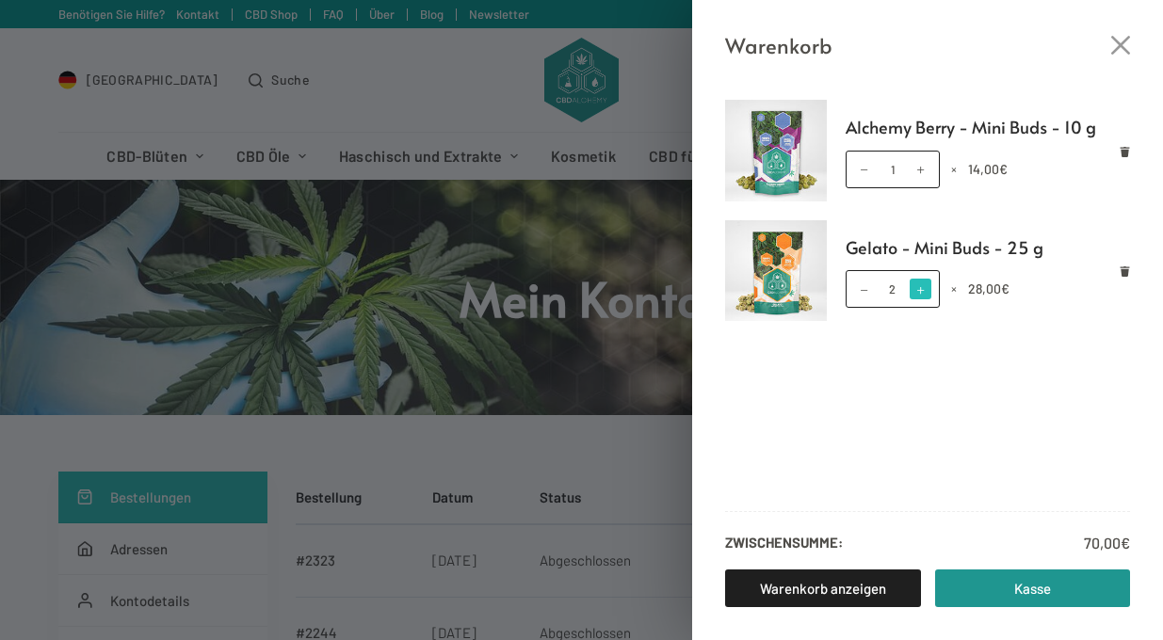
click at [925, 291] on span at bounding box center [919, 289] width 21 height 21
type input "3"
click at [917, 170] on span at bounding box center [919, 169] width 21 height 21
type input "2"
click at [613, 352] on div "Warenkorb Alchemy Berry - Mini Buds - 10 g Alchemy Berry - Mini Buds - 10 g Men…" at bounding box center [581, 320] width 1163 height 640
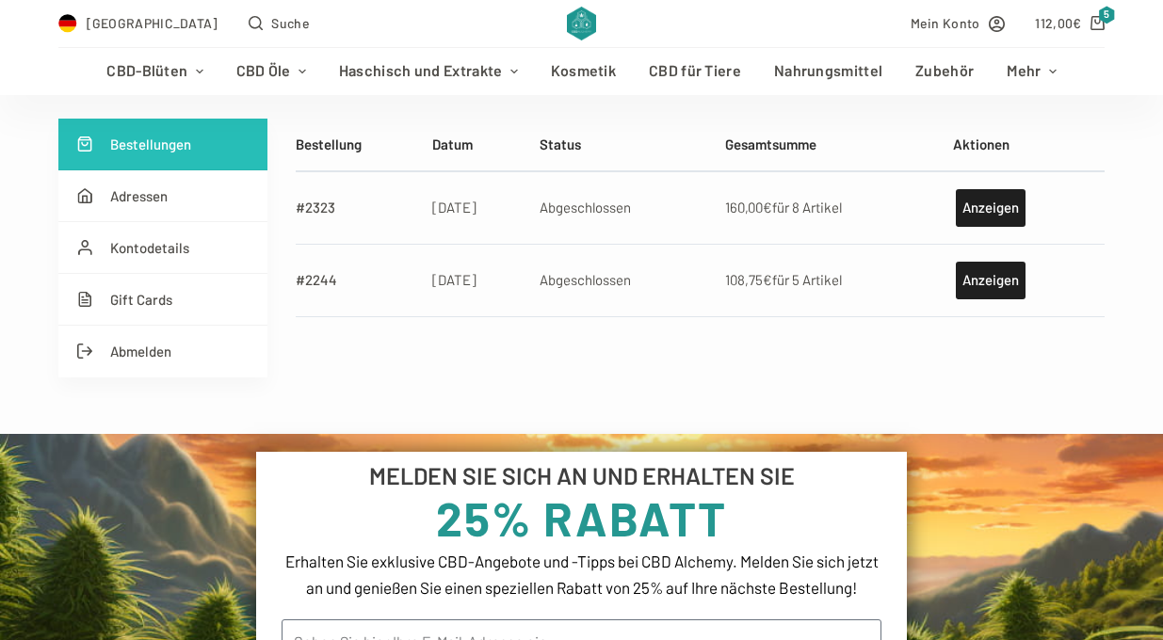
scroll to position [327, 0]
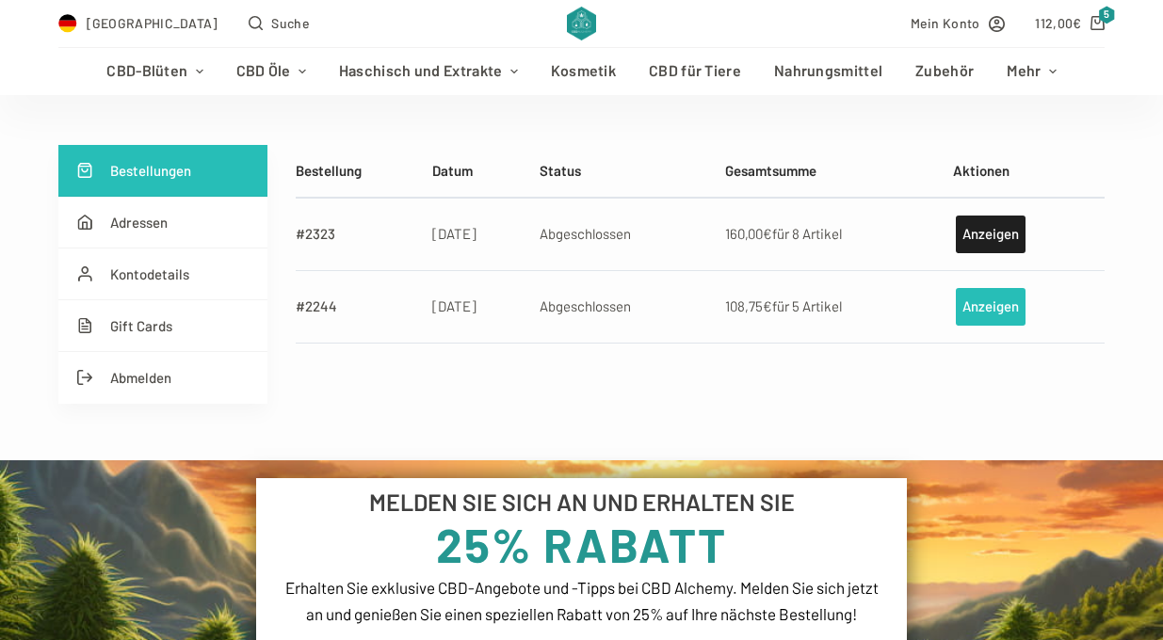
click at [974, 310] on link "Anzeigen" at bounding box center [990, 307] width 70 height 38
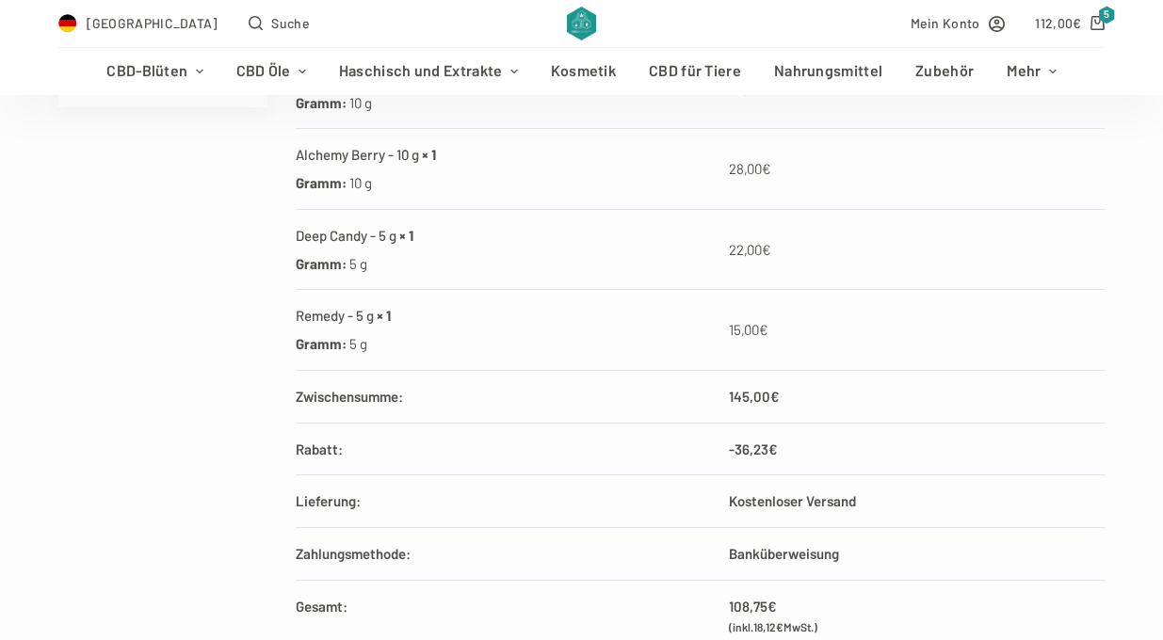
scroll to position [345, 0]
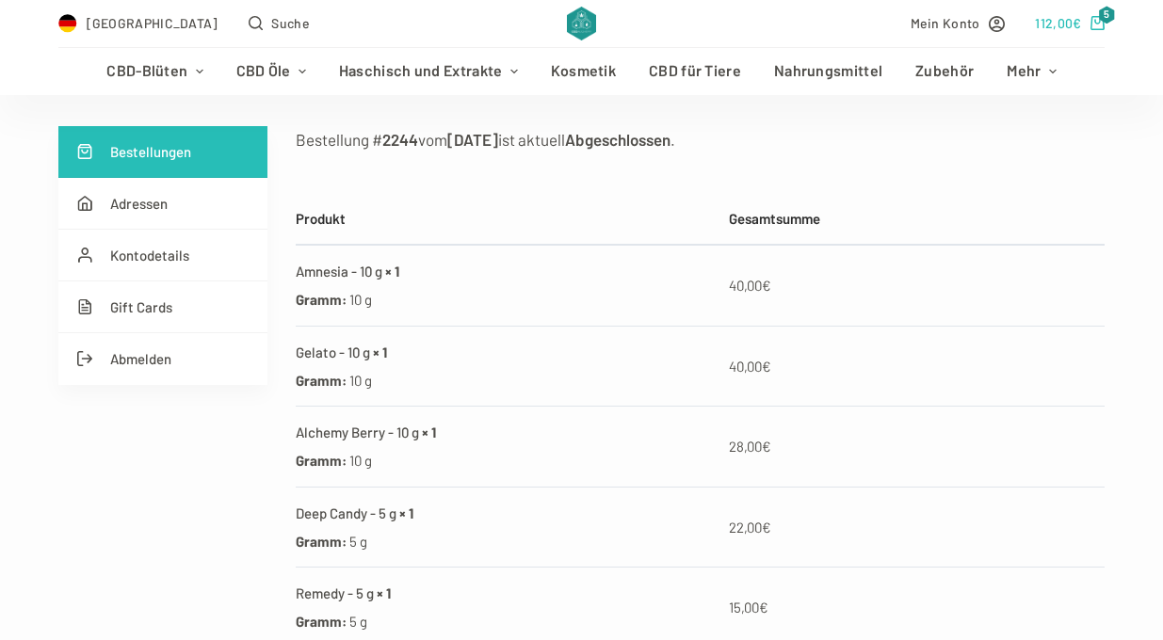
click at [1060, 19] on bdi "112,00 €" at bounding box center [1058, 23] width 46 height 16
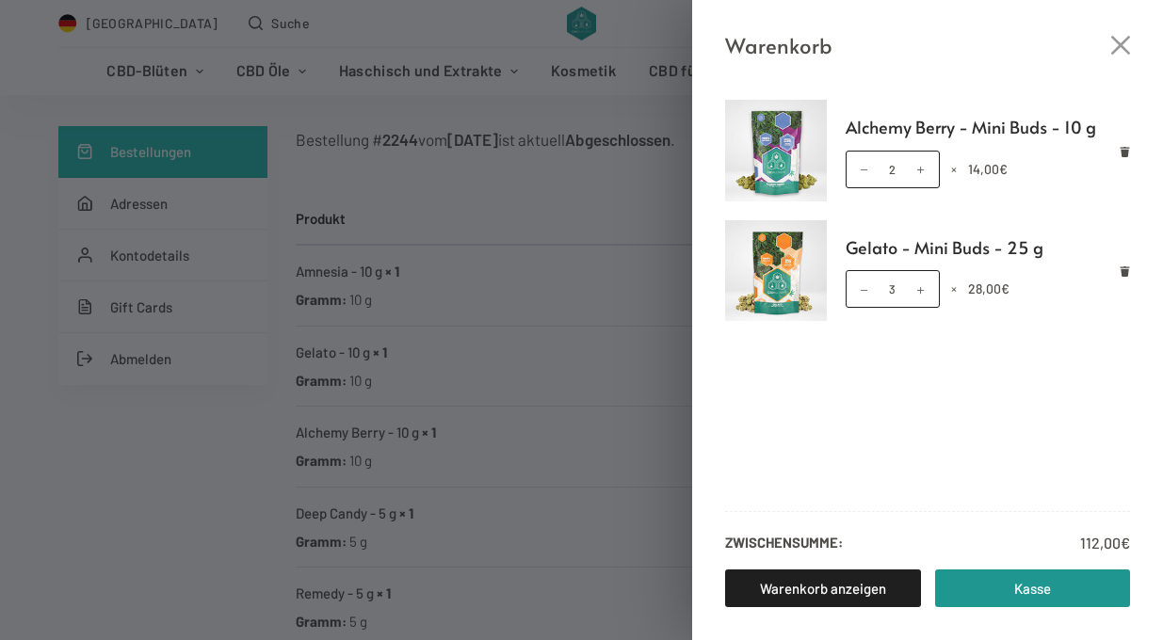
click at [344, 255] on div "Warenkorb Alchemy Berry - Mini Buds - 10 g Alchemy Berry - Mini Buds - 10 g Men…" at bounding box center [581, 320] width 1163 height 640
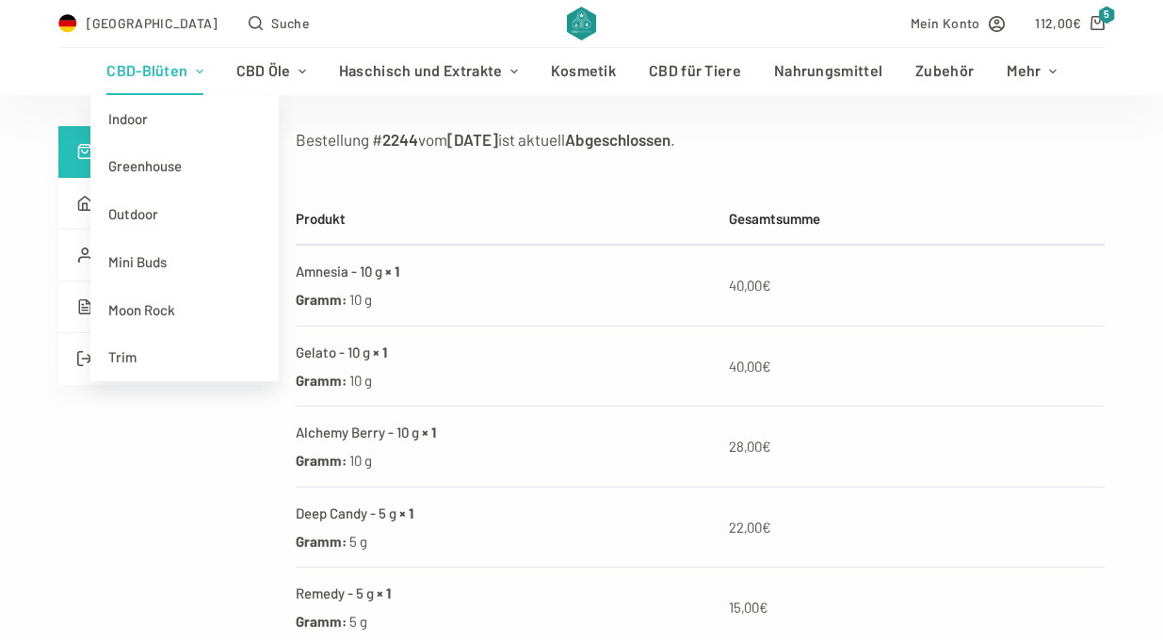
click at [166, 78] on link "CBD-Blüten" at bounding box center [154, 71] width 129 height 47
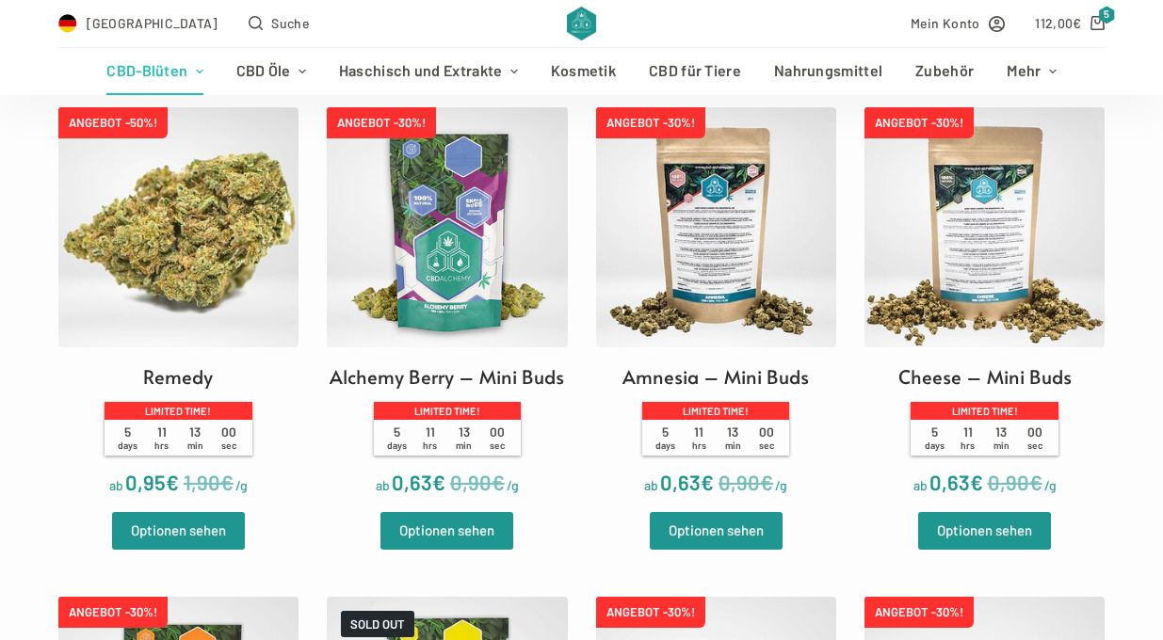
scroll to position [2532, 0]
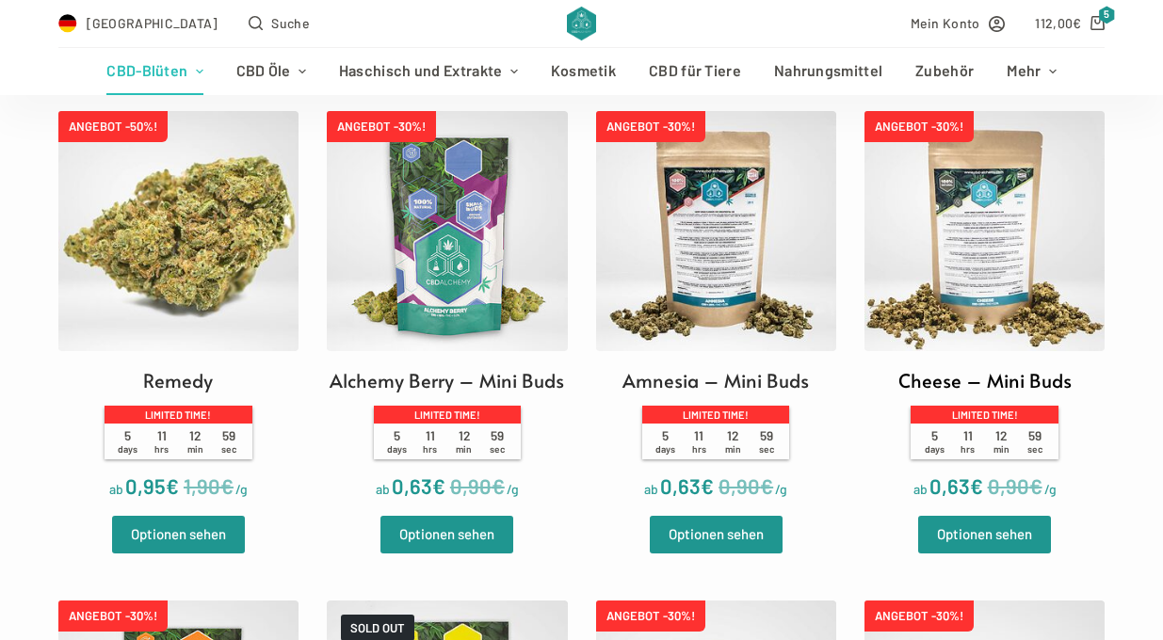
click at [970, 222] on img at bounding box center [984, 231] width 240 height 240
click at [742, 230] on img at bounding box center [716, 231] width 240 height 240
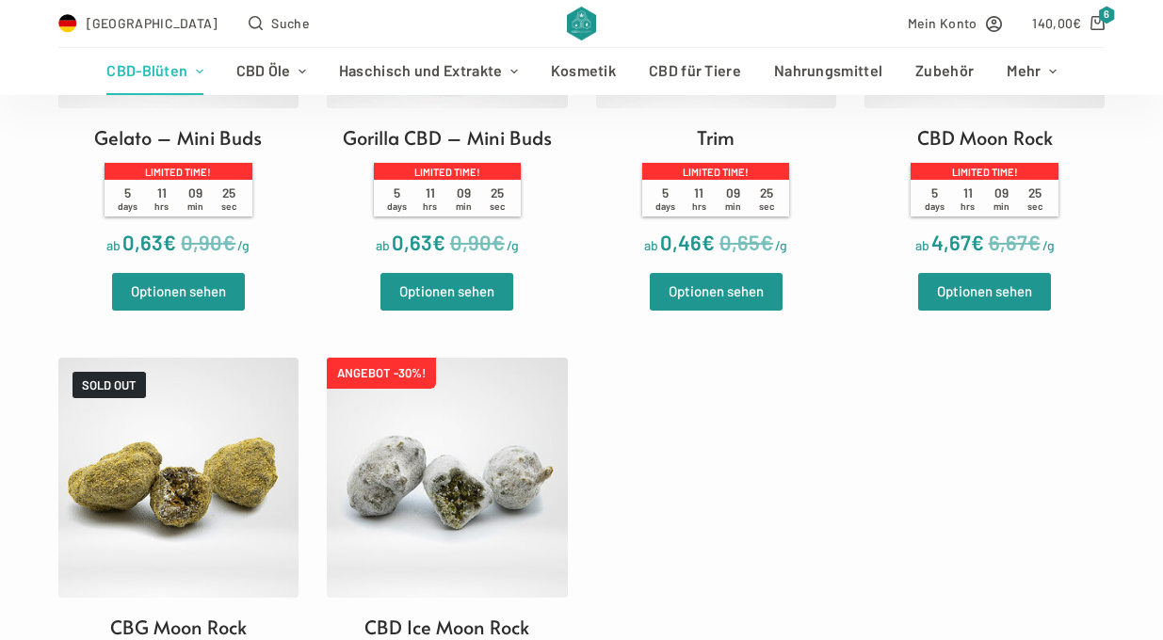
scroll to position [2666, 0]
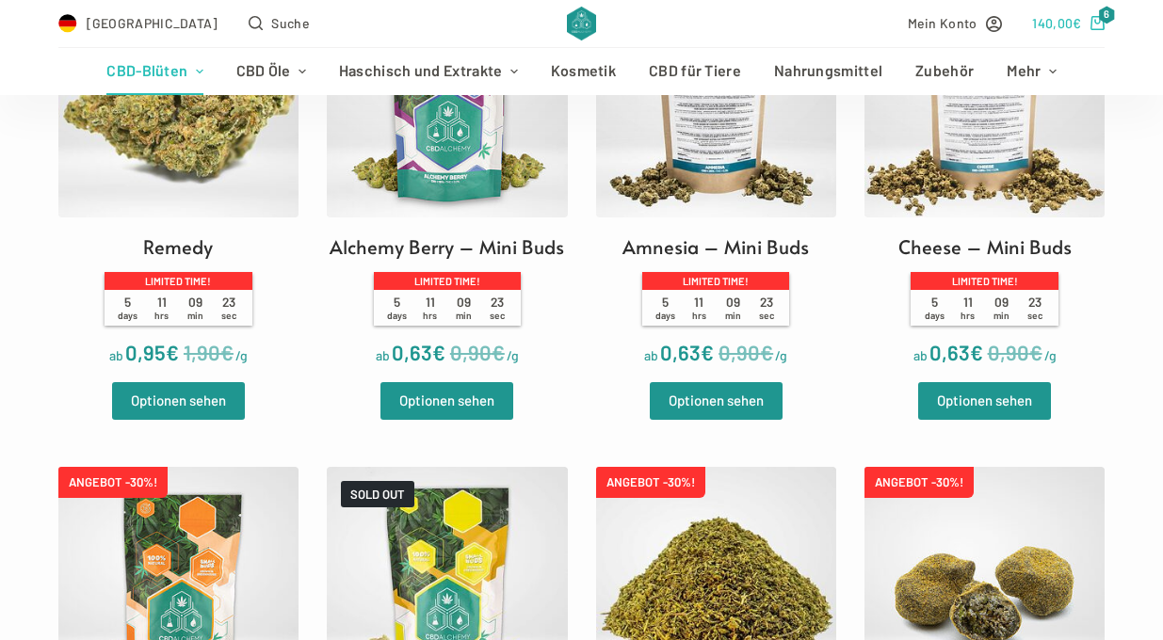
click at [1062, 24] on bdi "140,00 €" at bounding box center [1056, 23] width 49 height 16
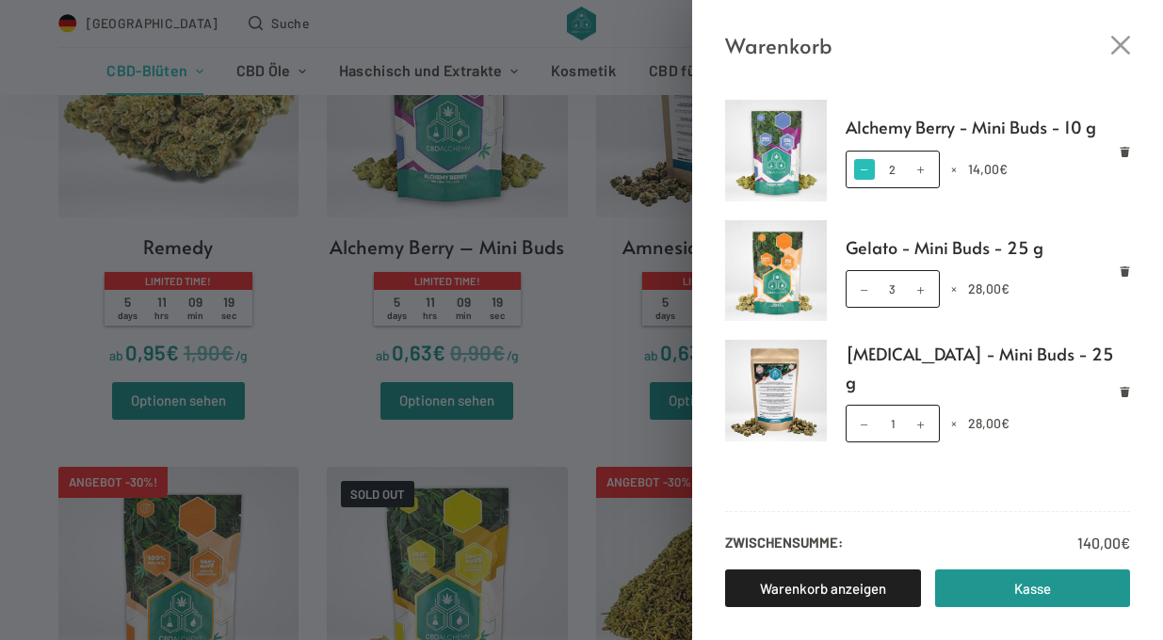
click at [868, 168] on span at bounding box center [864, 169] width 21 height 21
type input "1"
click at [857, 168] on span at bounding box center [864, 169] width 21 height 21
type input "0"
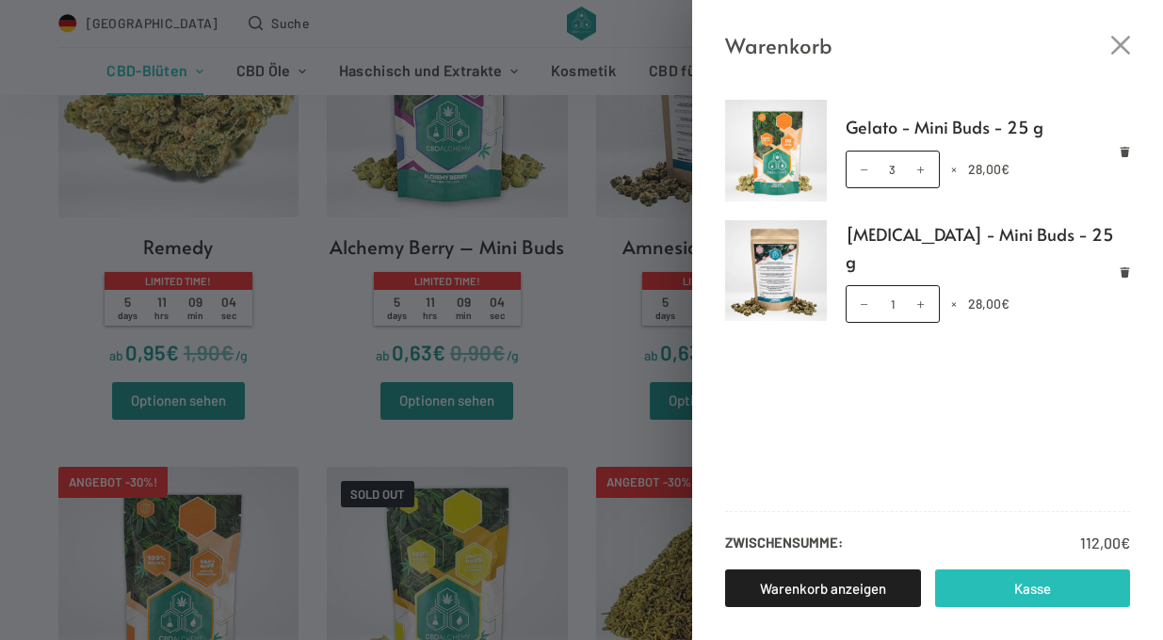
click at [1061, 583] on link "Kasse" at bounding box center [1033, 588] width 196 height 38
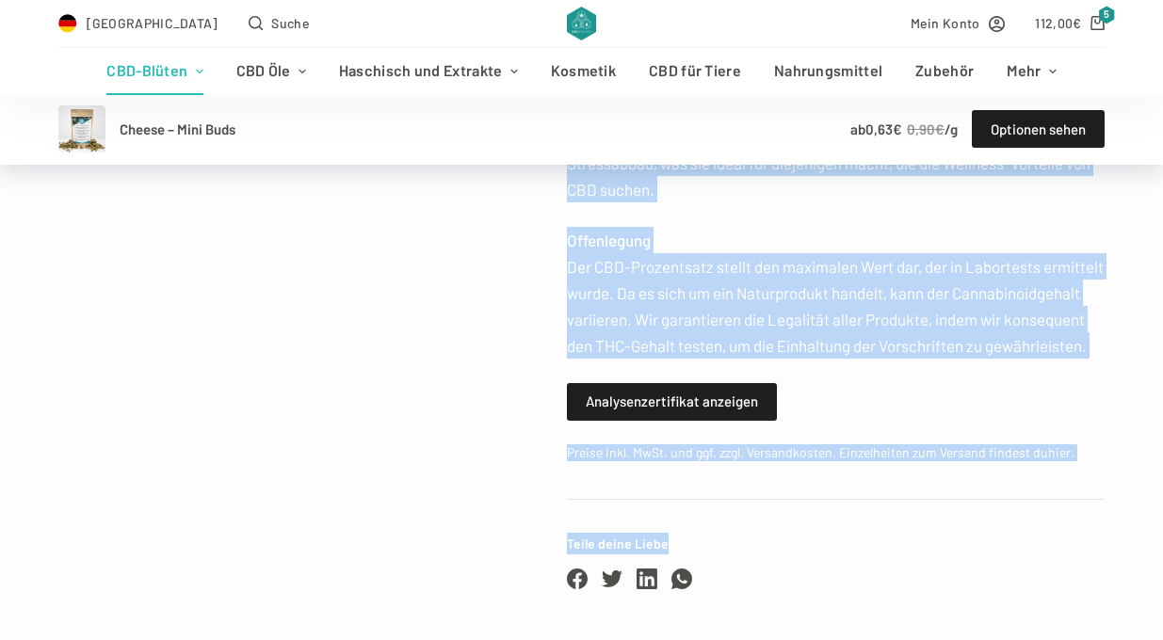
scroll to position [1547, 0]
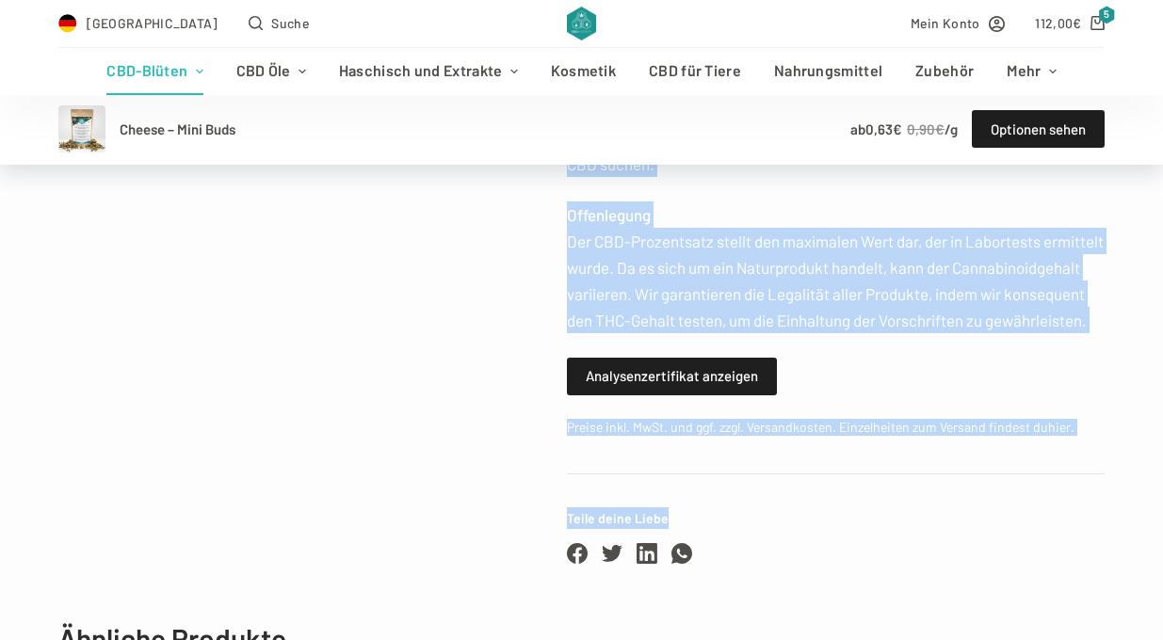
drag, startPoint x: 571, startPoint y: 234, endPoint x: 875, endPoint y: 346, distance: 324.0
copy div "Loremi - DOL-Sitame Cons Adip el 2,96 € 9,49 € /s Doeiusm temp! 2 inci 17 utl 8…"
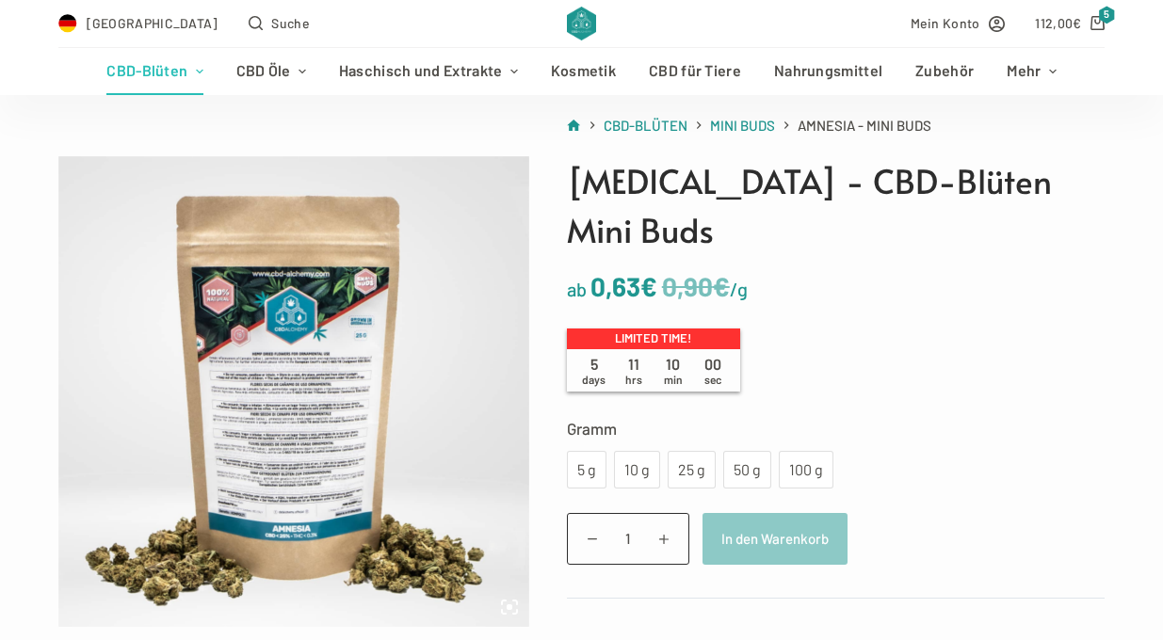
scroll to position [152, 0]
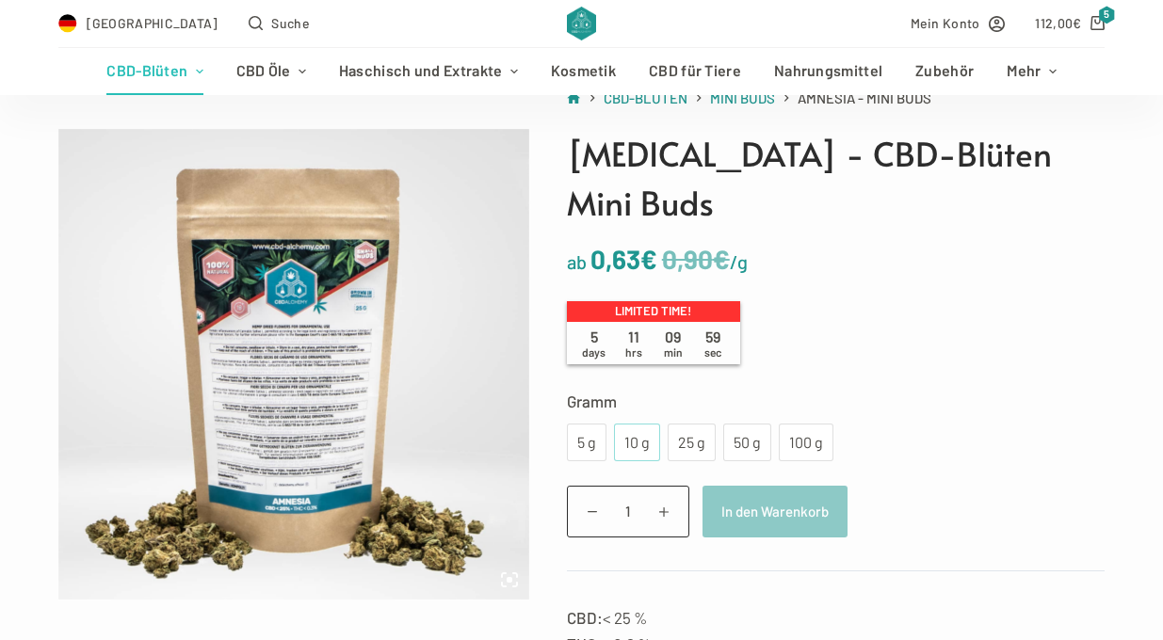
click at [631, 430] on div "10 g" at bounding box center [637, 442] width 24 height 24
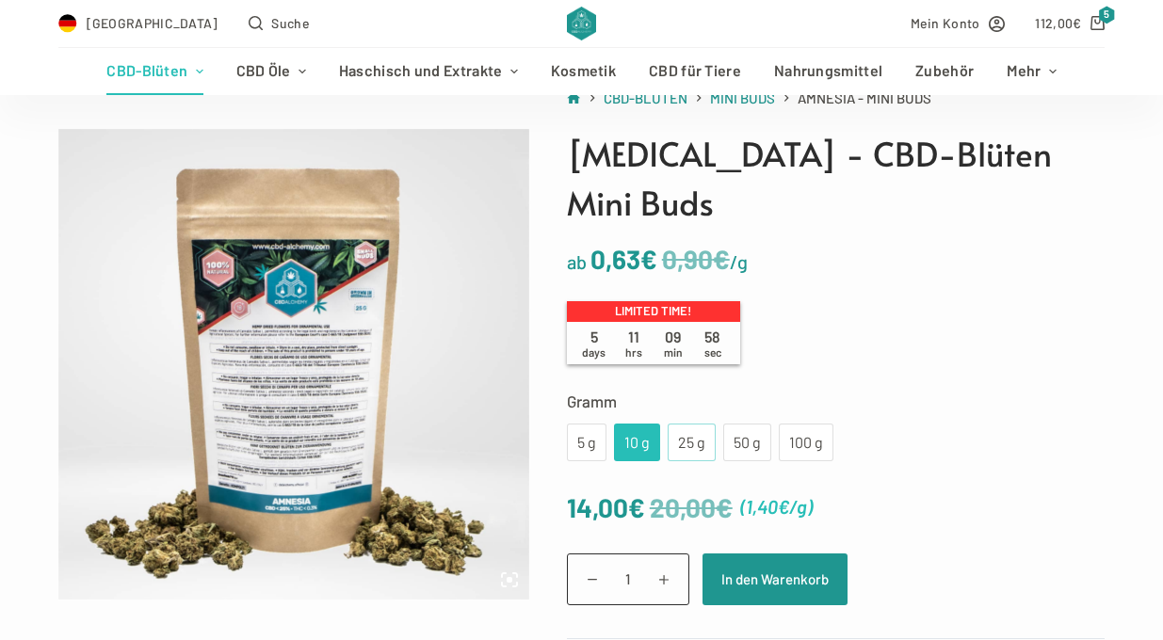
click at [679, 430] on div "25 g" at bounding box center [691, 442] width 25 height 24
click at [650, 424] on div "10 g" at bounding box center [637, 443] width 46 height 38
click at [698, 430] on div "25 g" at bounding box center [691, 442] width 25 height 24
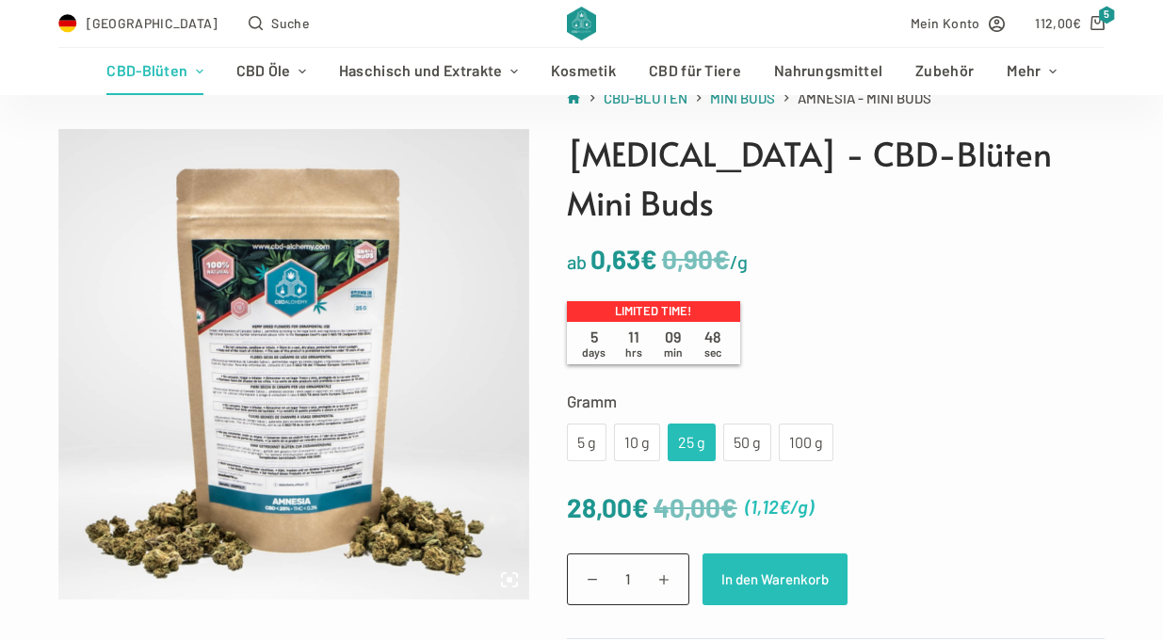
click at [796, 553] on button "In den Warenkorb" at bounding box center [774, 579] width 145 height 52
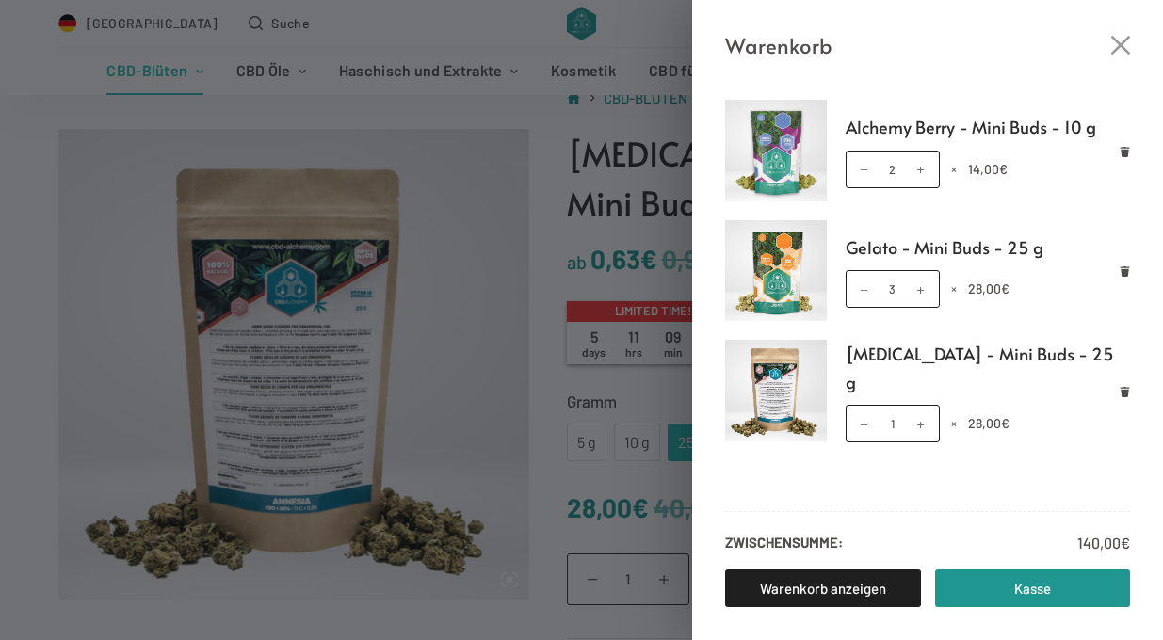
click at [778, 143] on img at bounding box center [776, 151] width 102 height 102
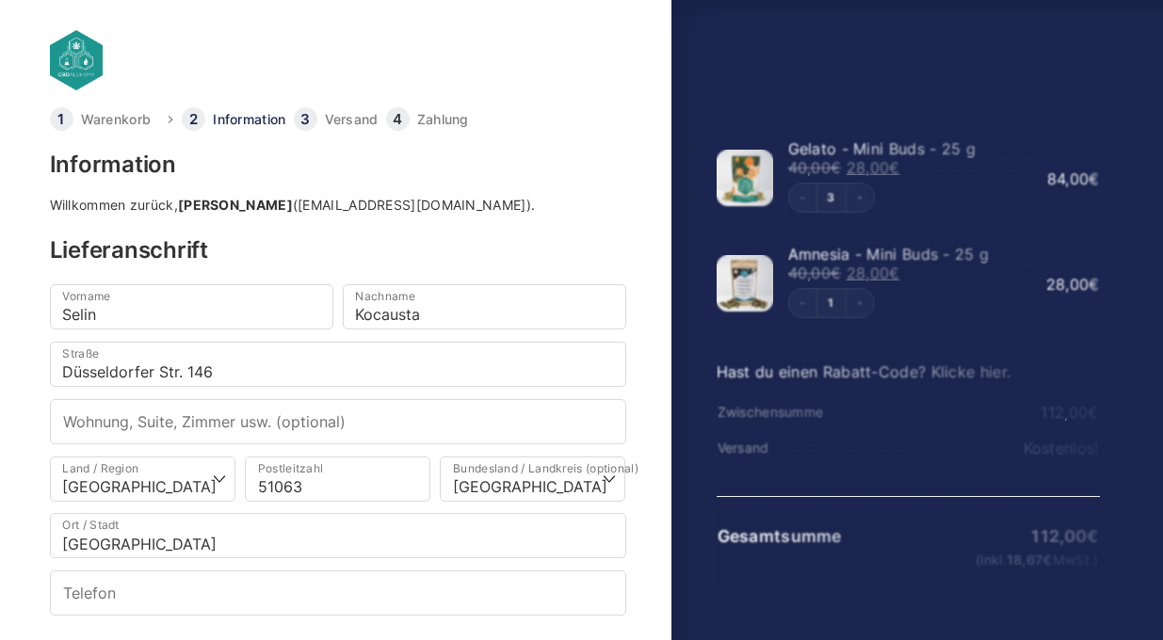
select select "DE-NW"
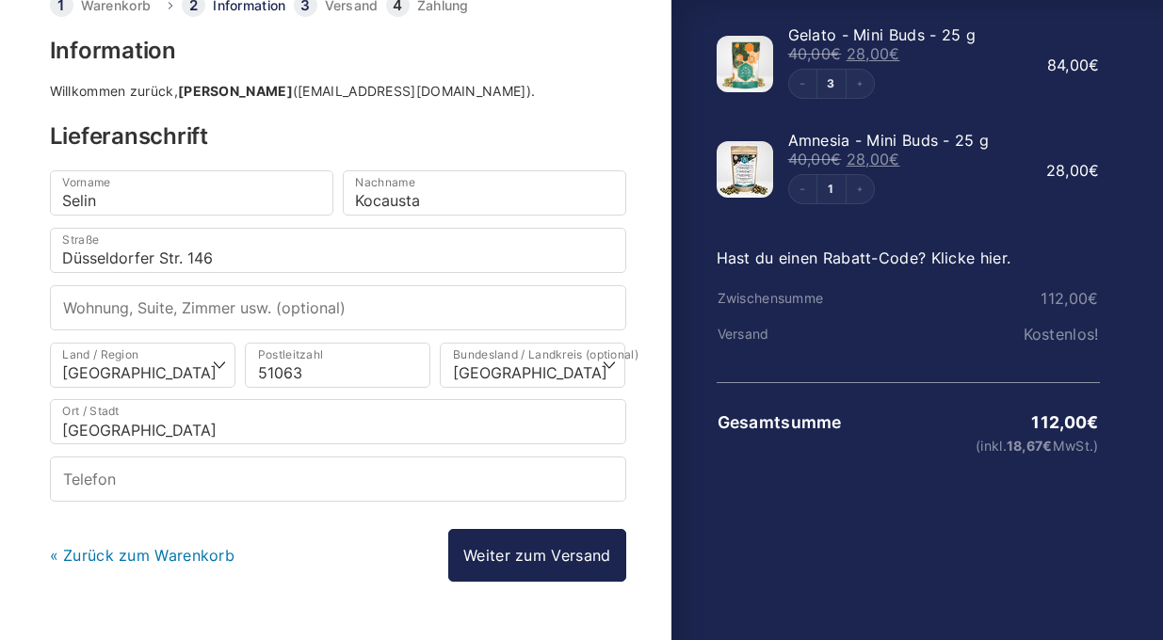
scroll to position [121, 0]
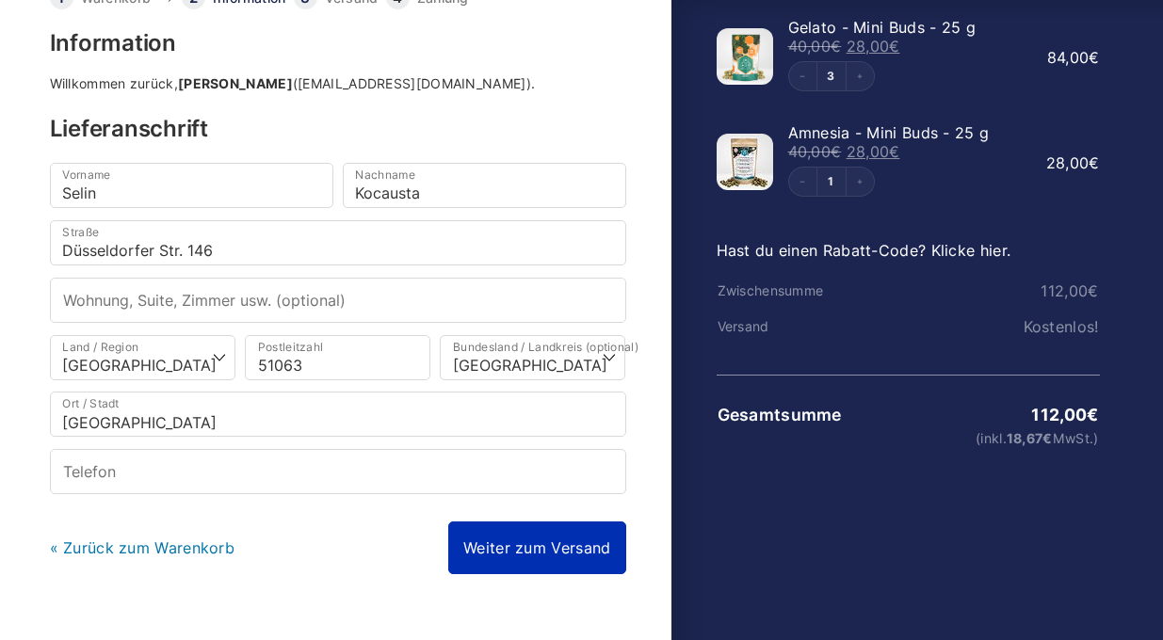
click at [530, 554] on link "Weiter zum Versand" at bounding box center [536, 547] width 177 height 53
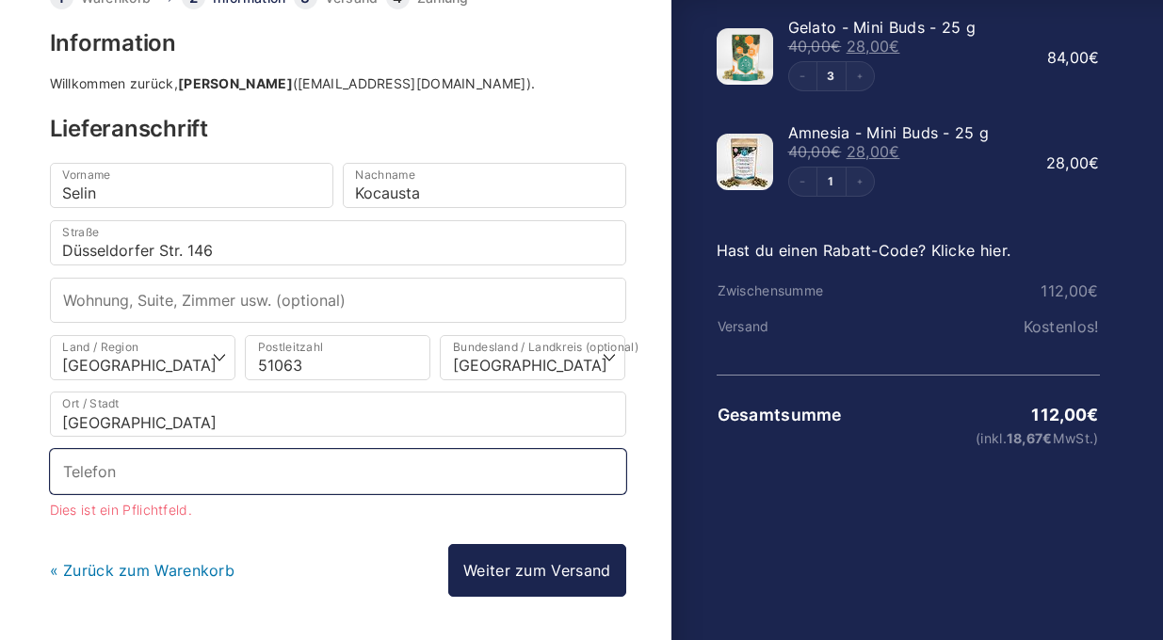
click at [492, 488] on input "Telefon *" at bounding box center [338, 471] width 576 height 45
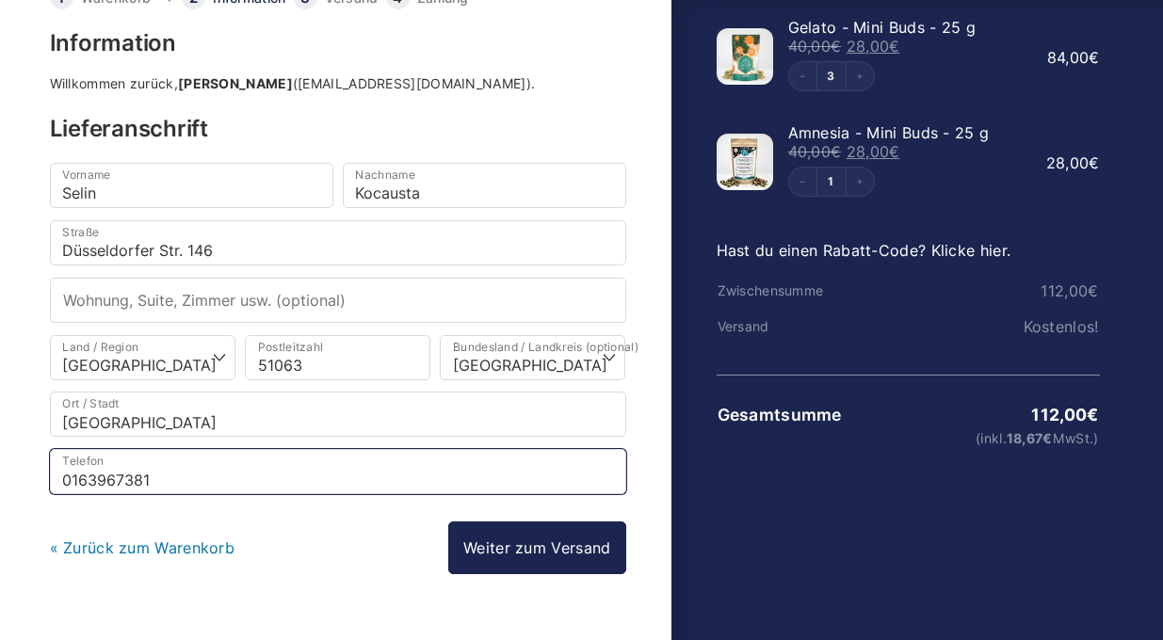
type input "01639673818"
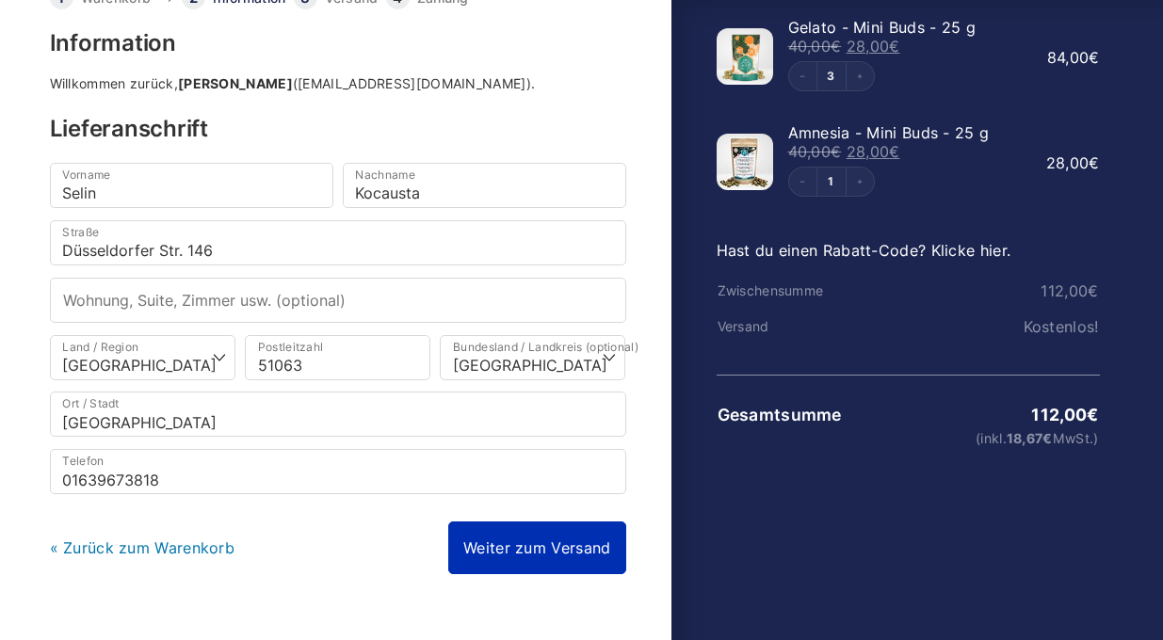
click at [552, 536] on link "Weiter zum Versand" at bounding box center [536, 547] width 177 height 53
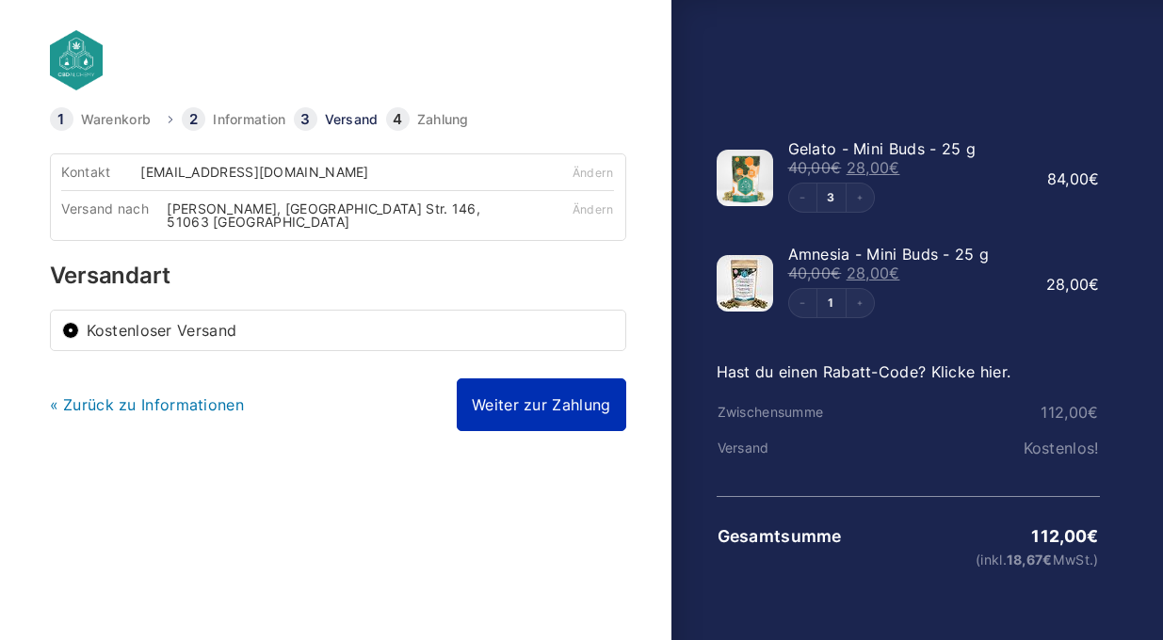
click at [529, 378] on link "Weiter zur Zahlung" at bounding box center [541, 404] width 168 height 53
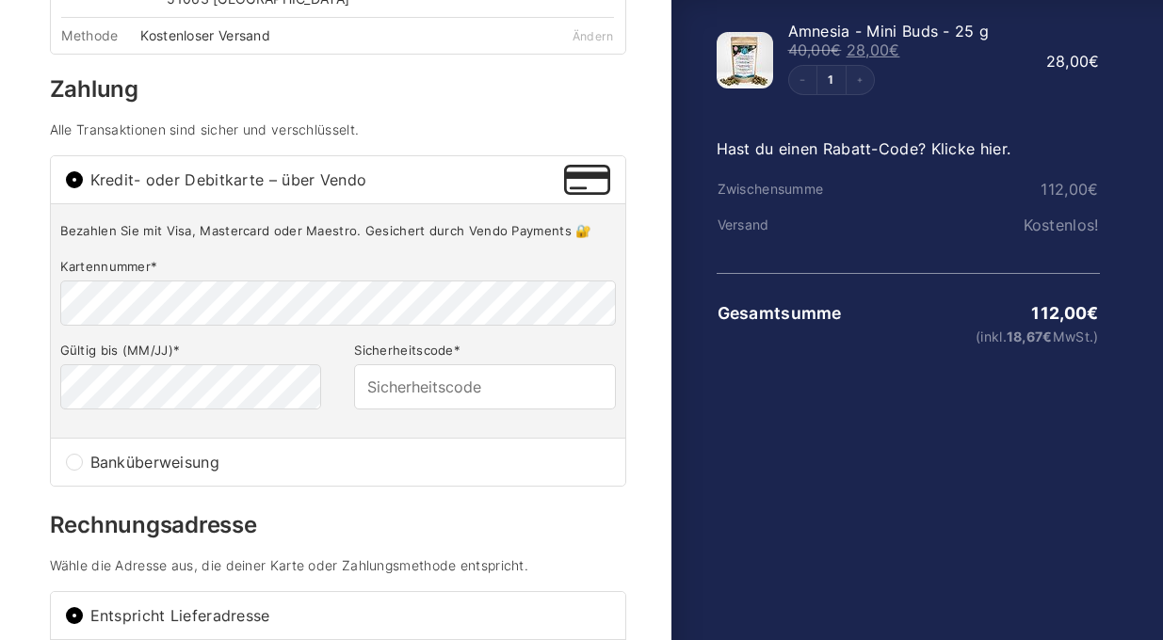
scroll to position [224, 0]
type input "752"
click at [396, 409] on div "Bezahlen Sie mit Visa, Mastercard oder Maestro. Gesichert durch Vendo Payments …" at bounding box center [338, 319] width 574 height 234
click at [212, 454] on span "Banküberweisung" at bounding box center [350, 461] width 520 height 15
click at [83, 453] on input "Banküberweisung" at bounding box center [74, 461] width 17 height 17
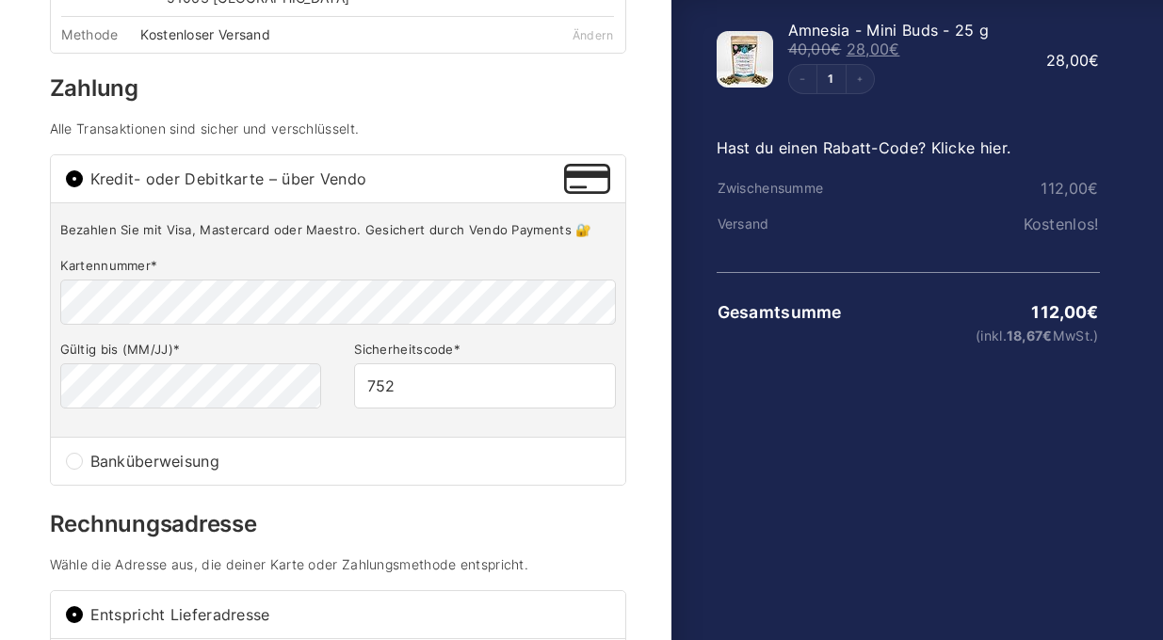
radio input "true"
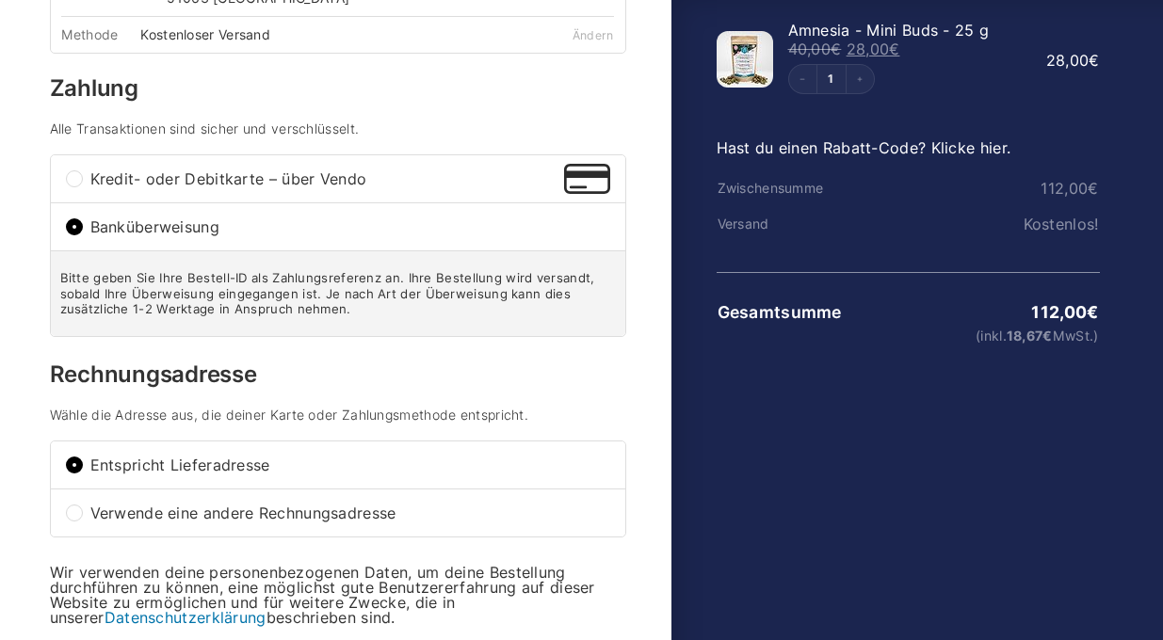
click at [145, 171] on span "Kredit- oder Debitkarte – über Vendo" at bounding box center [327, 178] width 474 height 15
click at [83, 170] on input "Kredit- oder Debitkarte – über Vendo" at bounding box center [74, 178] width 17 height 17
radio input "true"
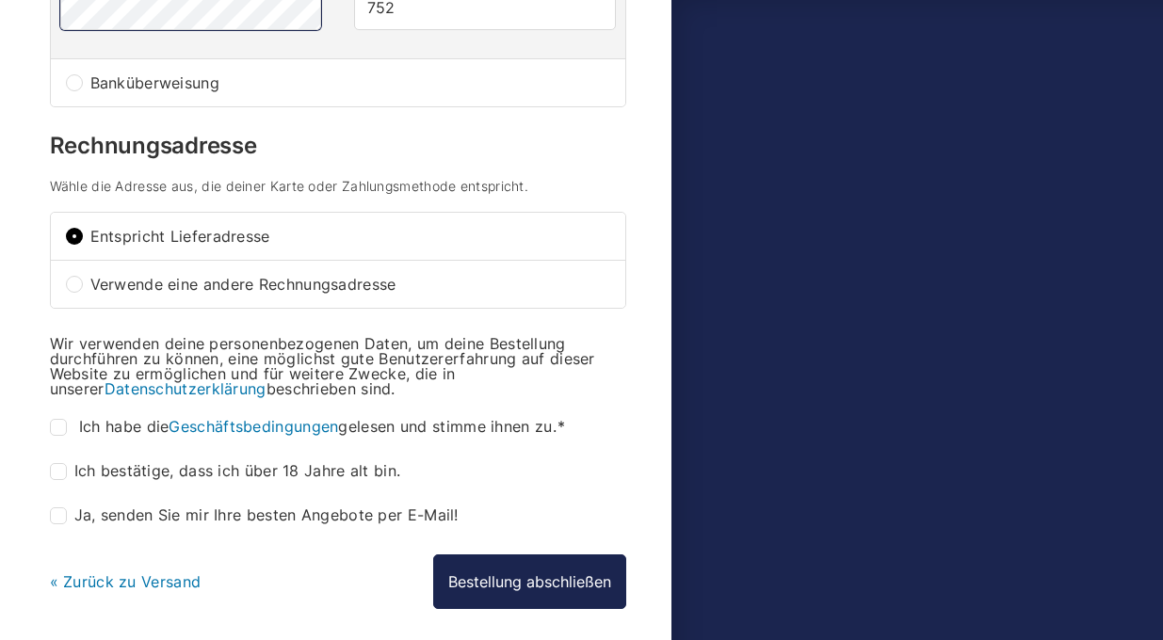
scroll to position [604, 0]
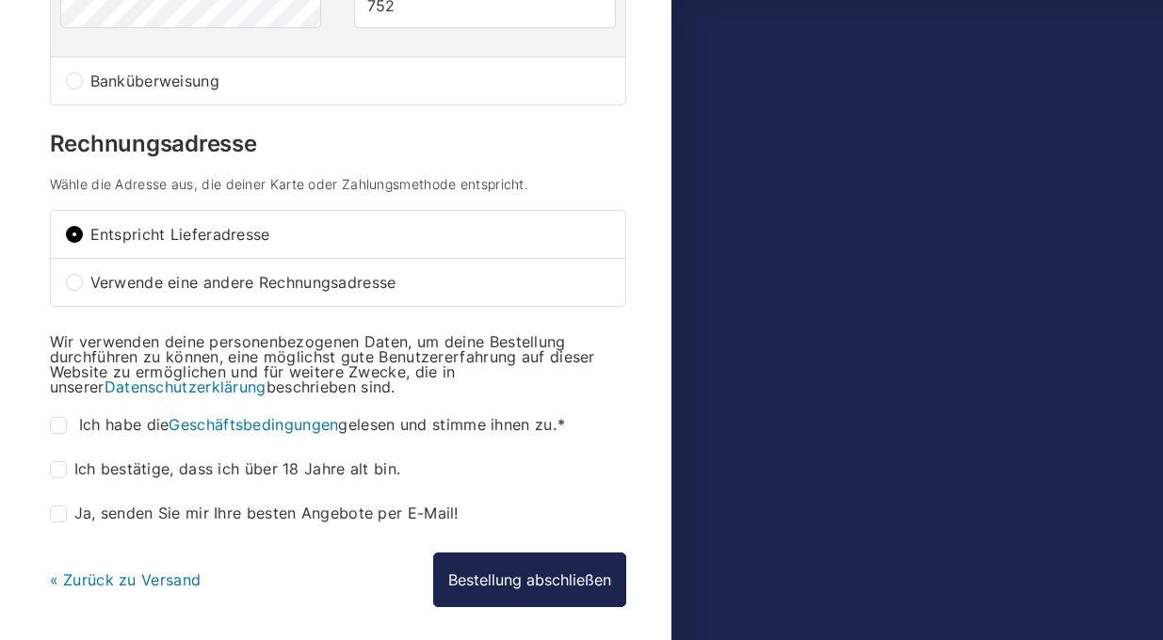
click at [73, 417] on label "Ich habe die Geschäftsbedingungen gelesen und stimme ihnen zu. *" at bounding box center [310, 425] width 521 height 17
click at [67, 417] on input "Ich habe die Geschäftsbedingungen gelesen und stimme ihnen zu. *" at bounding box center [58, 425] width 17 height 17
checkbox input "true"
click at [55, 461] on input "Ich bestätige, dass ich über 18 Jahre alt bin. *" at bounding box center [58, 469] width 17 height 17
checkbox input "true"
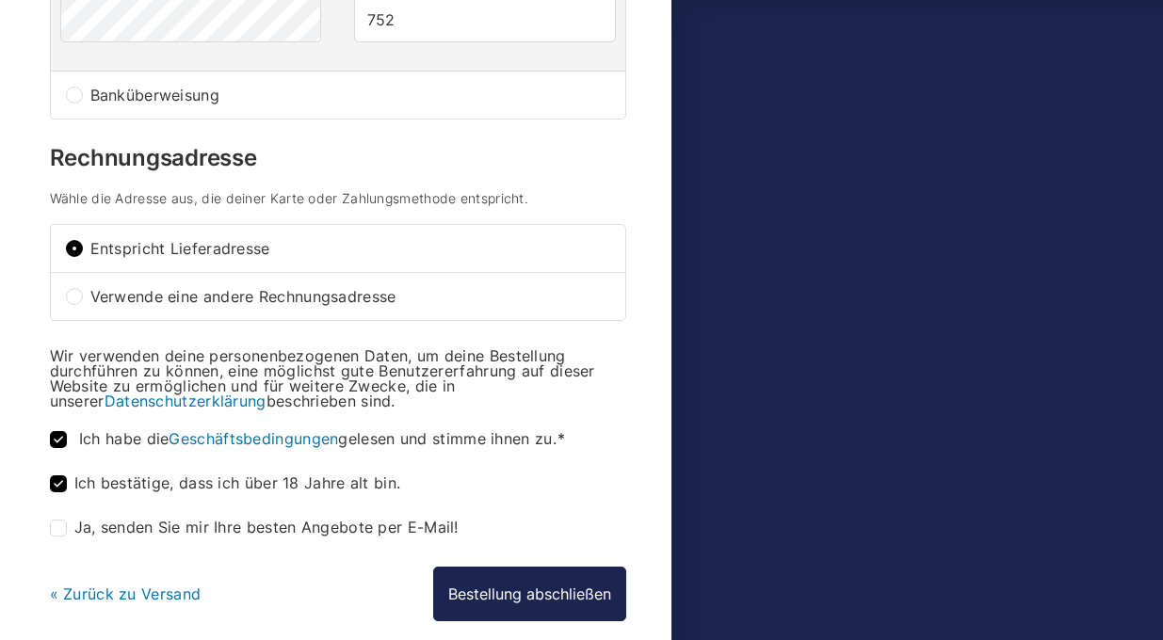
scroll to position [620, 0]
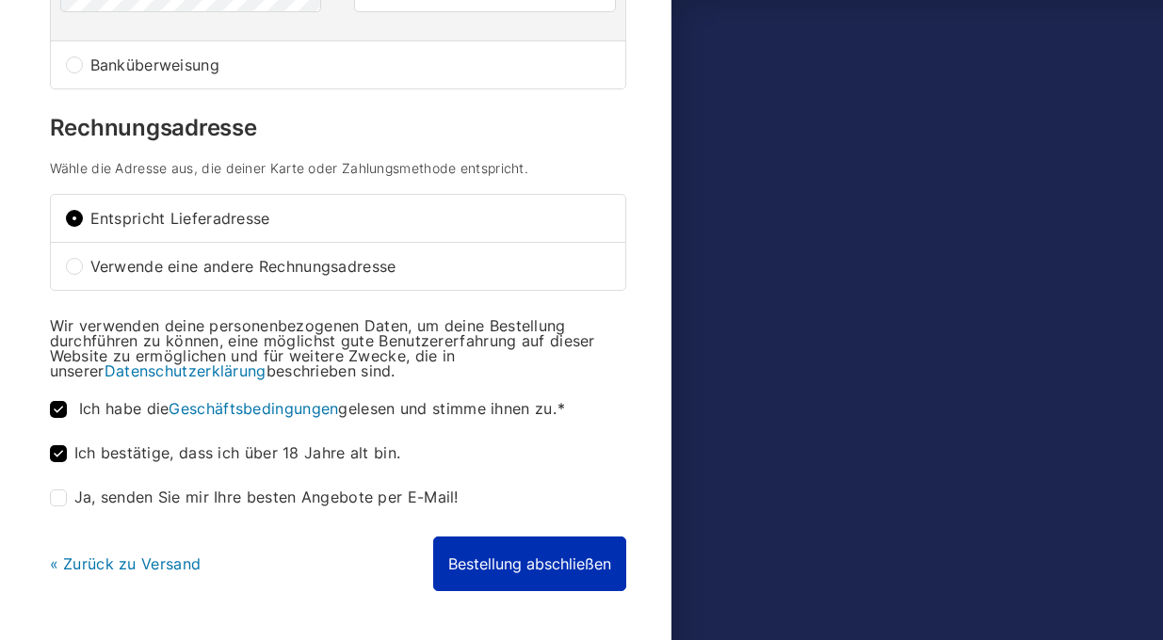
click at [529, 552] on button "Bestellung abschließen" at bounding box center [529, 564] width 193 height 55
